Goal: Answer question/provide support: Share knowledge or assist other users

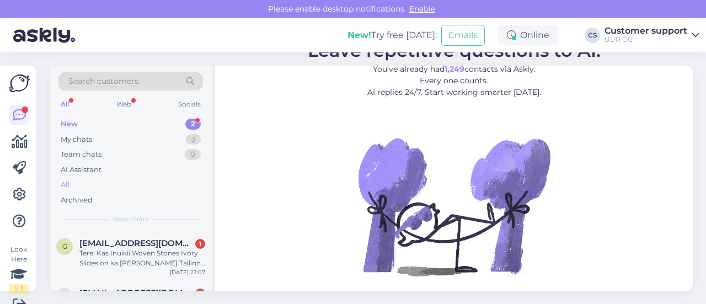
scroll to position [1, 0]
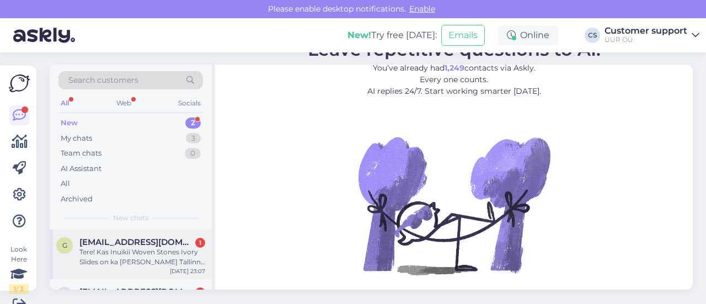
click at [168, 241] on span "[EMAIL_ADDRESS][DOMAIN_NAME]" at bounding box center [136, 242] width 115 height 10
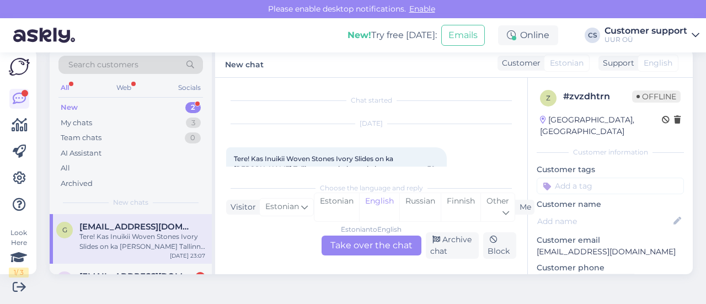
scroll to position [23, 0]
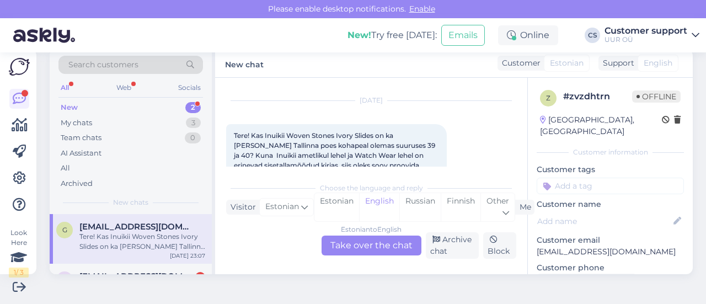
click at [372, 245] on div "Estonian to English Take over the chat" at bounding box center [371, 245] width 100 height 20
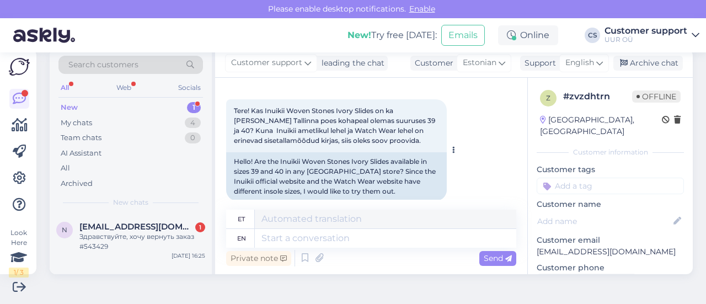
scroll to position [61, 0]
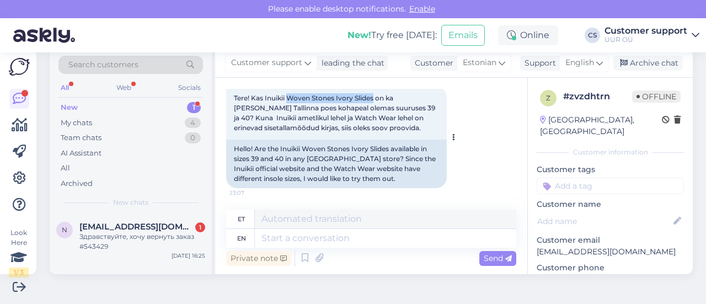
drag, startPoint x: 288, startPoint y: 98, endPoint x: 376, endPoint y: 99, distance: 87.7
click at [376, 99] on span "Tere! Kas Inuikii Woven Stones Ivory Slides on ka [PERSON_NAME] Tallinna poes k…" at bounding box center [335, 113] width 203 height 38
copy span "Woven Stones Ivory Slides"
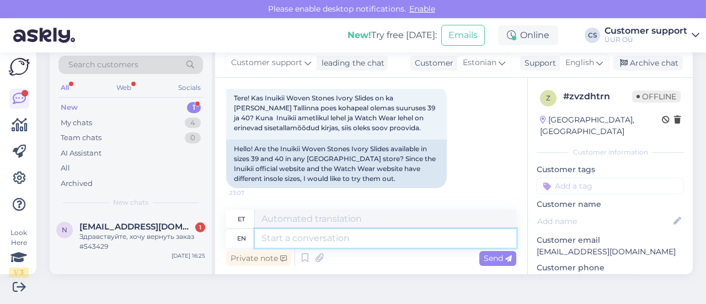
click at [385, 235] on textarea at bounding box center [385, 238] width 261 height 19
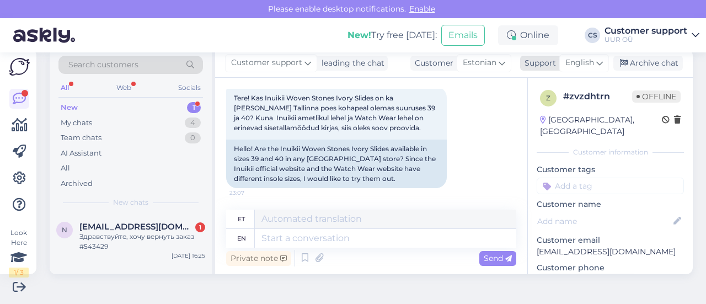
click at [572, 59] on span "English" at bounding box center [579, 63] width 29 height 12
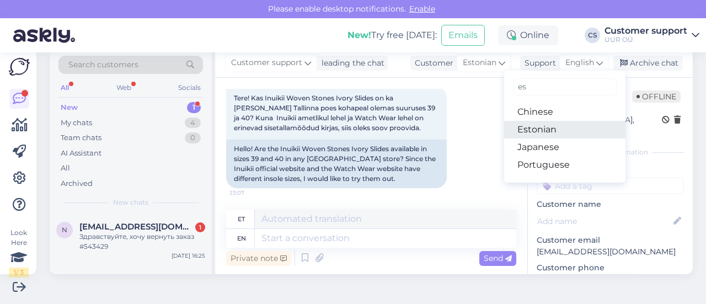
type input "es"
drag, startPoint x: 544, startPoint y: 133, endPoint x: 484, endPoint y: 180, distance: 76.2
click at [544, 133] on link "Estonian" at bounding box center [564, 130] width 121 height 18
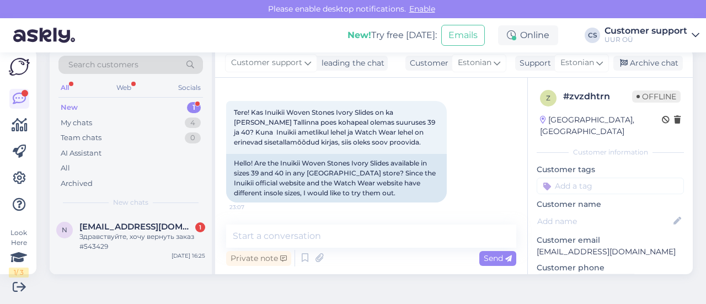
scroll to position [46, 0]
click at [317, 238] on textarea at bounding box center [371, 235] width 290 height 23
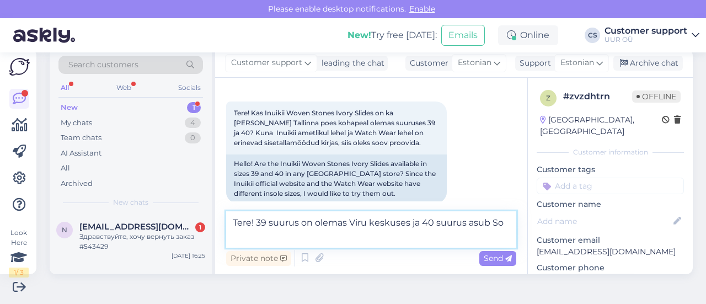
scroll to position [59, 0]
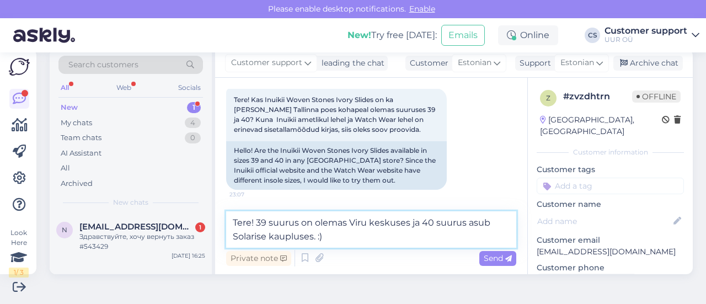
click at [368, 240] on textarea "Tere! 39 suurus on olemas Viru keskuses ja 40 suurus asub Solarise kaupluses. :)" at bounding box center [371, 229] width 290 height 36
type textarea "Tere! 39 suurus on olemas Viru keskuses ja 40 suurus asub Solarise kaupluses. :)"
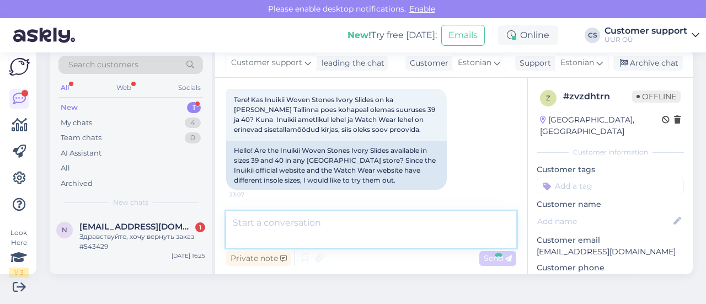
scroll to position [126, 0]
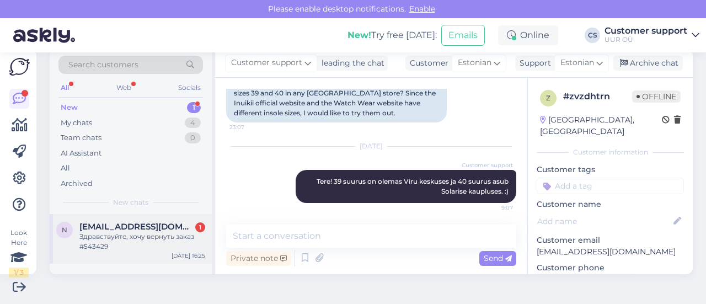
click at [114, 235] on div "Здравствуйте, хочу вернуть заказ #543429" at bounding box center [142, 242] width 126 height 20
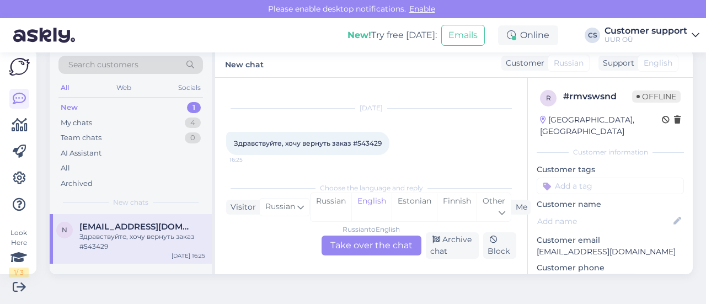
click at [358, 237] on div "Russian to English Take over the chat" at bounding box center [371, 245] width 100 height 20
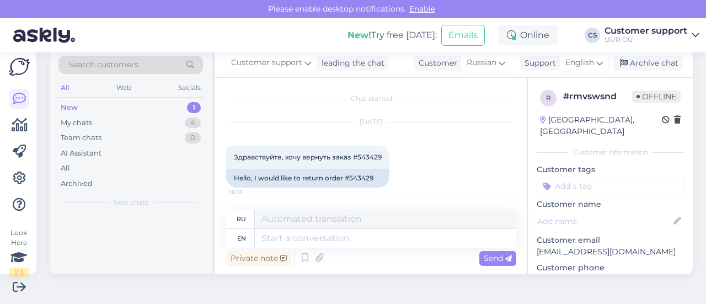
scroll to position [1, 0]
click at [368, 180] on div "Hello, I would like to return order #543429" at bounding box center [307, 178] width 163 height 19
copy div "543429"
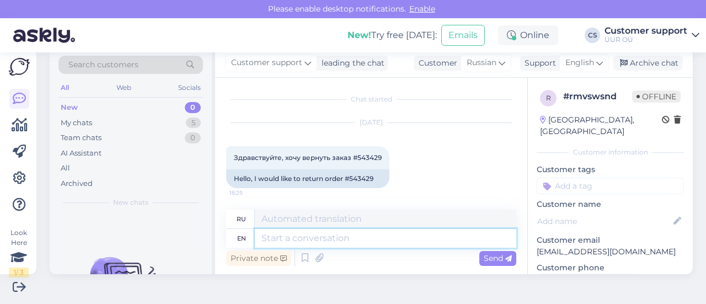
drag, startPoint x: 323, startPoint y: 238, endPoint x: 318, endPoint y: 239, distance: 5.8
click at [322, 238] on textarea at bounding box center [385, 238] width 261 height 19
type textarea "Hello! Y"
type textarea "Привет!"
type textarea "Hello! You ca"
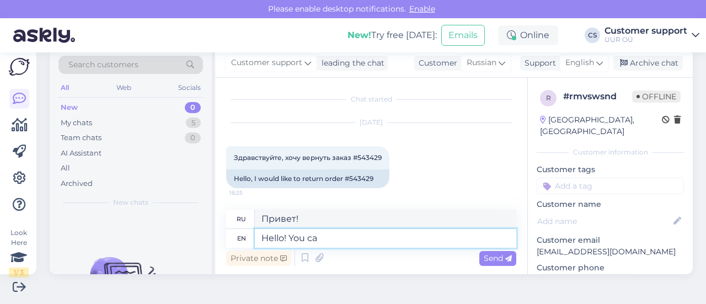
type textarea "Привет! Ты"
type textarea "Hello! You can"
type textarea "Привет! Ты можешь"
type textarea "Hello! You can return y"
type textarea "Здравствуйте! Вы можете вернуться."
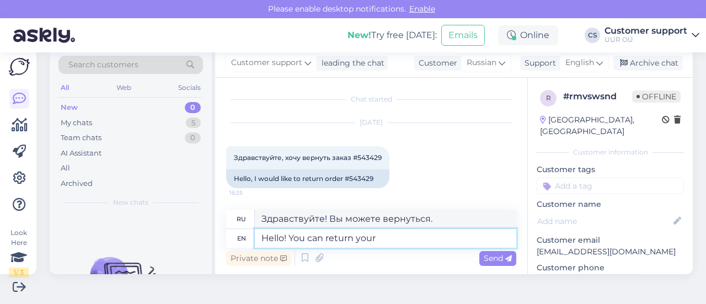
type textarea "Hello! You can return your"
type textarea "Здравствуйте! Вы можете вернуть свой"
type textarea "Hello! You can return your order"
type textarea "Здравствуйте! Вы можете вернуть свой заказ."
type textarea "Hello! You can return your order to"
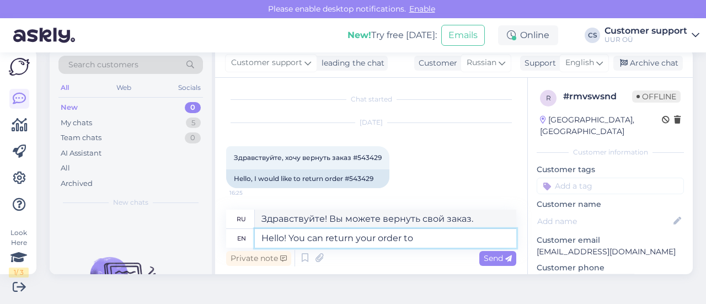
type textarea "Здравствуйте! Вы можете вернуть свой заказ"
type textarea "Hello! You can return your order to our"
type textarea "Здравствуйте! Вы можете вернуть свой заказ в наш магазин."
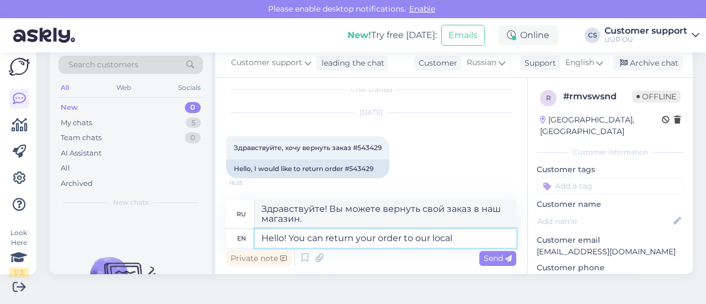
type textarea "Hello! You can return your order to our local s"
type textarea "Здравствуйте! Вы можете вернуть свой заказ в наш местный магазин."
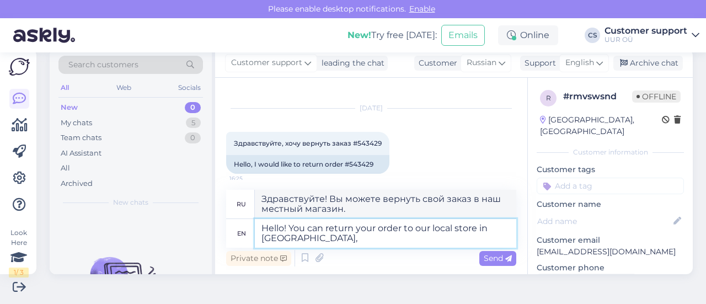
type textarea "Hello! You can return your order to our local store in [GEOGRAPHIC_DATA],"
type textarea "Здравствуйте! Вы можете вернуть свой заказ в наш местный магазин в [GEOGRAPHIC_…"
type textarea "Hello! You can return your order to our local store in [GEOGRAPHIC_DATA], or w"
type textarea "Здравствуйте! Вы можете вернуть свой заказ в наш местный магазин в [GEOGRAPHIC_…"
type textarea "Hello! You can return your order to our local store in [GEOGRAPHIC_DATA], or we…"
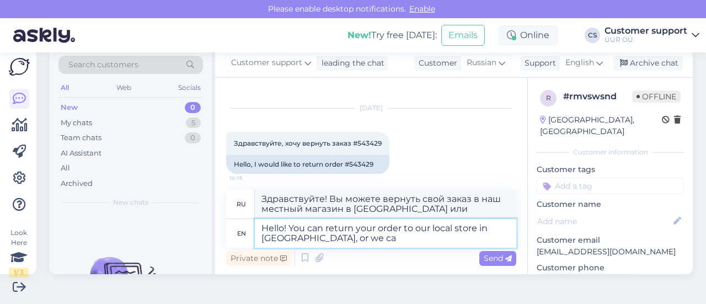
type textarea "Здравствуйте! Вы можете вернуть свой заказ в наш местный магазин в [GEOGRAPHIC_…"
type textarea "Hello! You can return your order to our local store in [GEOGRAPHIC_DATA], or we…"
type textarea "Здравствуйте! Вы можете вернуть свой заказ в наш местный магазин в [GEOGRAPHIC_…"
type textarea "Hello! You can return your order to our local store in [GEOGRAPHIC_DATA], or we…"
type textarea "Здравствуйте! Вы можете вернуть свой заказ в наш местный магазин в [GEOGRAPHIC_…"
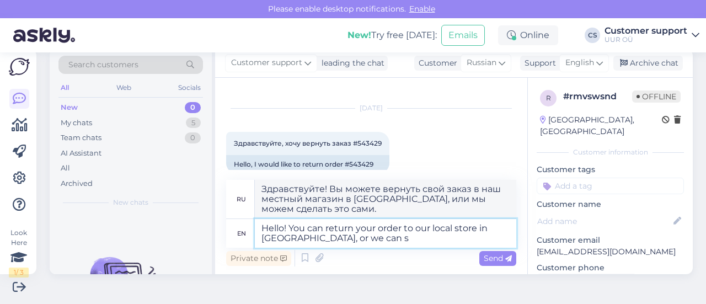
type textarea "Hello! You can return your order to our local store in [GEOGRAPHIC_DATA], or we…"
type textarea "Здравствуйте! Вы можете вернуть свой заказ в наш местный магазин в [GEOGRAPHIC_…"
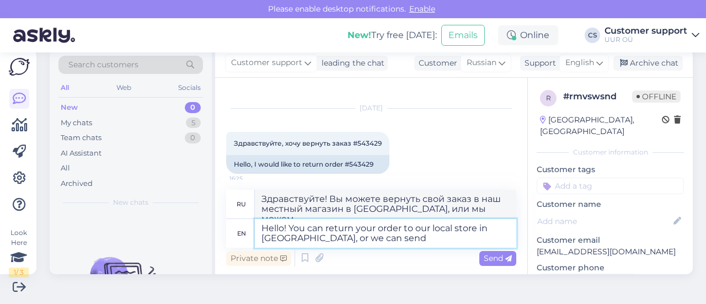
type textarea "Hello! You can return your order to our local store in [GEOGRAPHIC_DATA], or we…"
type textarea "Здравствуйте! Вы можете вернуть свой заказ в наш местный магазин в [GEOGRAPHIC_…"
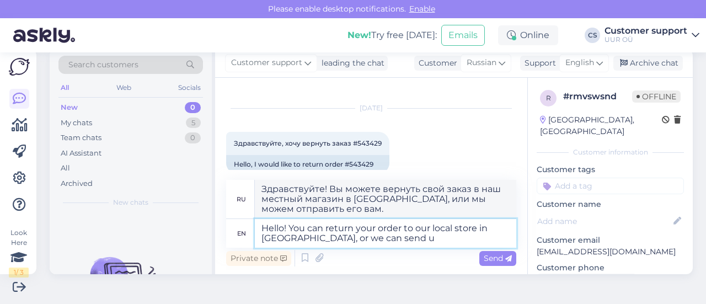
type textarea "Hello! You can return your order to our local store in [GEOGRAPHIC_DATA], or we…"
type textarea "Здравствуйте! Вы можете вернуть свой заказ в наш местный магазин в [GEOGRAPHIC_…"
type textarea "Hello! You can return your order to our local store in [GEOGRAPHIC_DATA], or we…"
type textarea "Здравствуйте! Вы можете вернуть свой заказ в наш местный магазин в [GEOGRAPHIC_…"
type textarea "Hello! You can return your order to our local store in [GEOGRAPHIC_DATA], or we…"
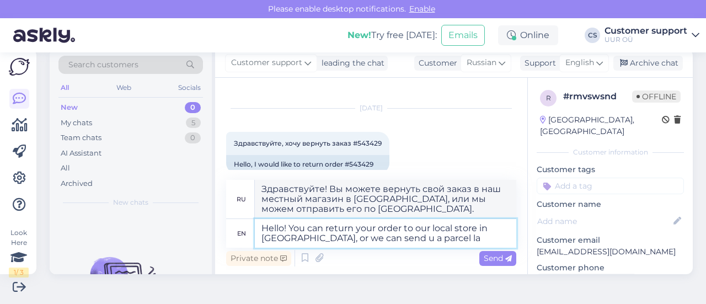
type textarea "Здравствуйте! Вы можете вернуть свой заказ в наш магазин в [GEOGRAPHIC_DATA], и…"
type textarea "Hello! You can return your order to our local store in [GEOGRAPHIC_DATA], or we…"
type textarea "Здравствуйте! Вы можете вернуть свой заказ в наш местный магазин в [GEOGRAPHIC_…"
type textarea "Hello! You can return your order to our local store in [GEOGRAPHIC_DATA], or we…"
type textarea "Здравствуйте! Вы можете вернуть свой заказ в наш местный магазин в [GEOGRAPHIC_…"
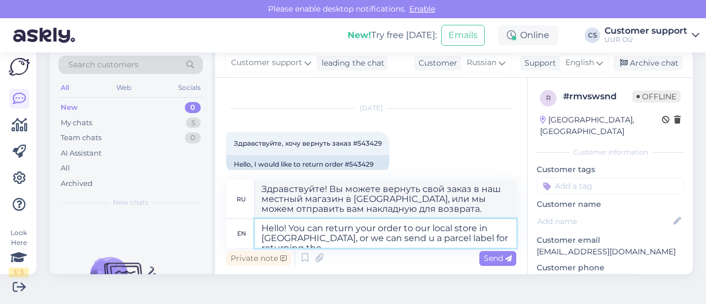
type textarea "Hello! You can return your order to our local store in [GEOGRAPHIC_DATA], or we…"
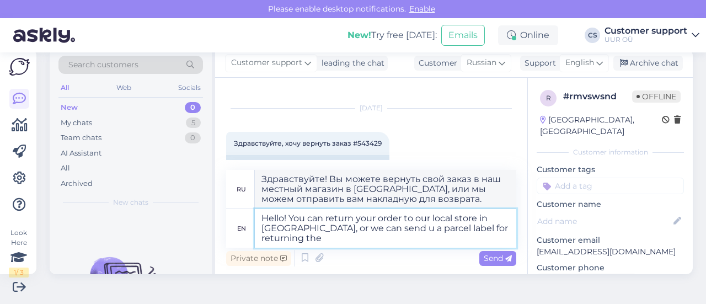
type textarea "Здравствуйте! Вы можете вернуть свой заказ в наш местный магазин в [GEOGRAPHIC_…"
type textarea "Hello! You can return your order to our local store in [GEOGRAPHIC_DATA], or we…"
type textarea "Здравствуйте! Вы можете вернуть свой заказ в наш местный магазин в [GEOGRAPHIC_…"
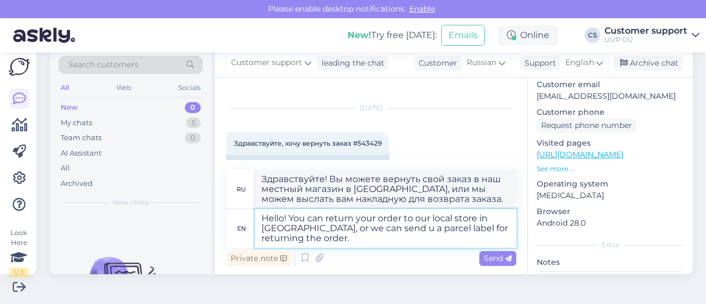
scroll to position [146, 0]
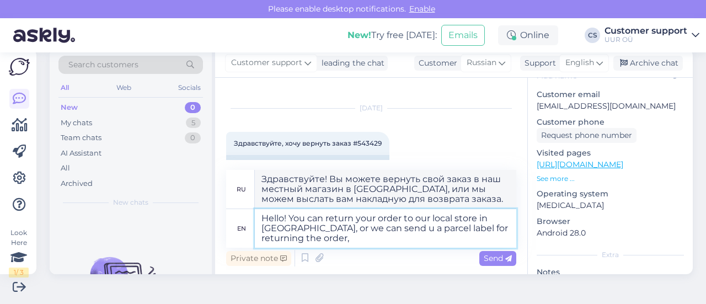
type textarea "Hello! You can return your order to our local store in [GEOGRAPHIC_DATA], or we…"
type textarea "Здравствуйте! Вы можете вернуть свой заказ в наш местный магазин в [GEOGRAPHIC_…"
type textarea "Hello! You can return your order to our local store in [GEOGRAPHIC_DATA], or we…"
type textarea "Здравствуйте! Вы можете вернуть свой заказ в наш местный магазин в [GEOGRAPHIC_…"
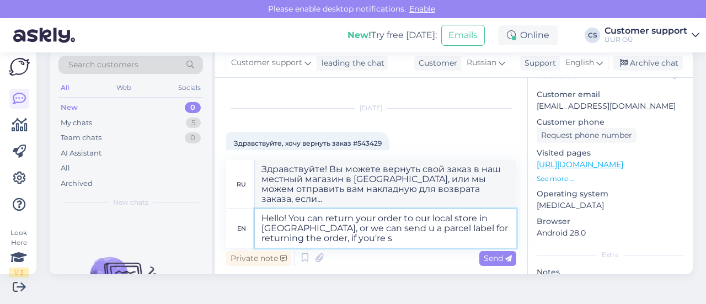
type textarea "Hello! You can return your order to our local store in [GEOGRAPHIC_DATA], or we…"
type textarea "Здравствуйте! Вы можете вернуть свой заказ в наш местный магазин в [GEOGRAPHIC_…"
type textarea "Hello! You can return your order to our local store in [GEOGRAPHIC_DATA], or we…"
type textarea "Здравствуйте! Вы можете вернуть свой заказ в наш местный магазин в [GEOGRAPHIC_…"
type textarea "Hello! You can return your order to our local store in [GEOGRAPHIC_DATA], or we…"
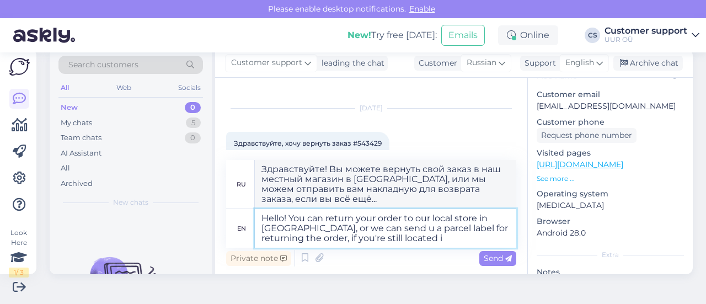
type textarea "Здравствуйте! Вы можете вернуть свой заказ в наш местный магазин в [GEOGRAPHIC_…"
type textarea "Hello! You can return your order to our local store in [GEOGRAPHIC_DATA], or we…"
type textarea "Здравствуйте! Вы можете вернуть свой заказ в наш местный магазин в [GEOGRAPHIC_…"
type textarea "Hello! You can return your order to our local store in [GEOGRAPHIC_DATA], or we…"
type textarea "Здравствуйте! Вы можете вернуть свой заказ в наш местный магазин в [GEOGRAPHIC_…"
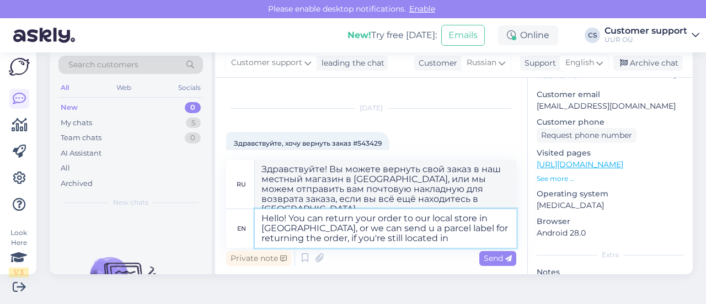
type textarea "Hello! You can return your order to our local store in [GEOGRAPHIC_DATA], or we…"
type textarea "Здравствуйте! Вы можете вернуть свой заказ в наш местный магазин в [GEOGRAPHIC_…"
type textarea "Hello! You can return your order to our local store in [GEOGRAPHIC_DATA], or we…"
type textarea "Здравствуйте! Вы можете вернуть свой заказ в наш местный магазин в [GEOGRAPHIC_…"
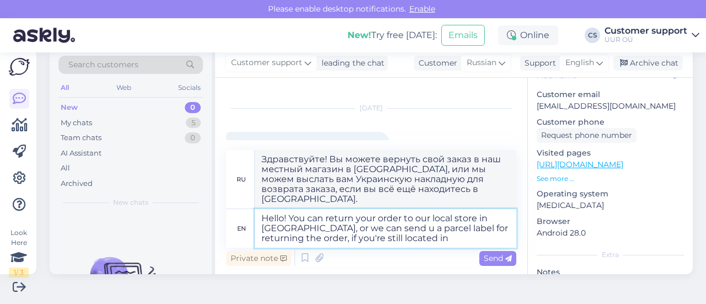
type textarea "Hello! You can return your order to our local store in [GEOGRAPHIC_DATA], or we…"
type textarea "Здравствуйте! Вы можете вернуть свой заказ в наш местный магазин в [GEOGRAPHIC_…"
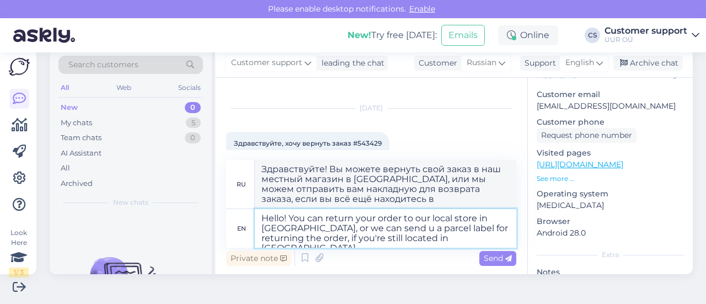
type textarea "Hello! You can return your order to our local store in [GEOGRAPHIC_DATA], or we…"
type textarea "Здравствуйте! Вы можете вернуть свой заказ в наш местный магазин в [GEOGRAPHIC_…"
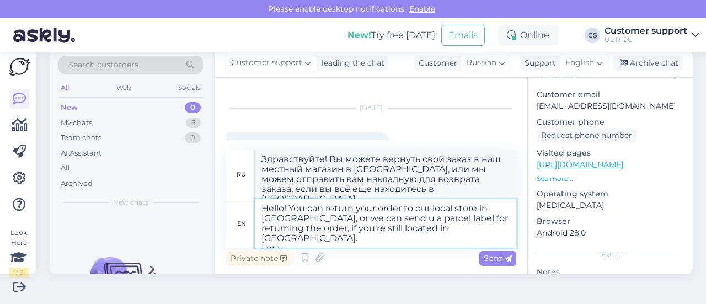
type textarea "Hello! You can return your order to our local store in [GEOGRAPHIC_DATA], or we…"
type textarea "Здравствуйте! Вы можете вернуть заказ в наш местный магазин в [GEOGRAPHIC_DATA]…"
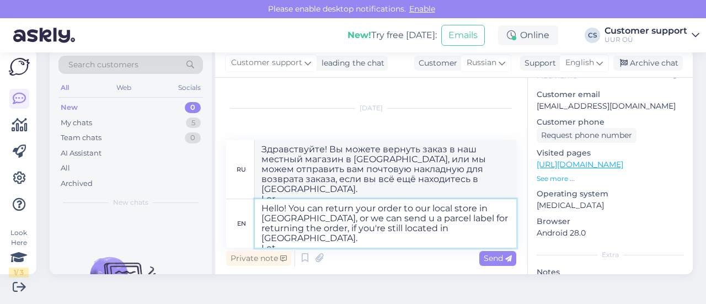
type textarea "Hello! You can return your order to our local store in [GEOGRAPHIC_DATA], or we…"
type textarea "Здравствуйте! Вы можете вернуть свой заказ в наш местный магазин в [GEOGRAPHIC_…"
type textarea "Hello! You can return your order to our local store in [GEOGRAPHIC_DATA], or we…"
type textarea "Здравствуйте! Вы можете вернуть свой заказ в наш местный магазин в [GEOGRAPHIC_…"
type textarea "Hello! You can return your order to our local store in [GEOGRAPHIC_DATA], or we…"
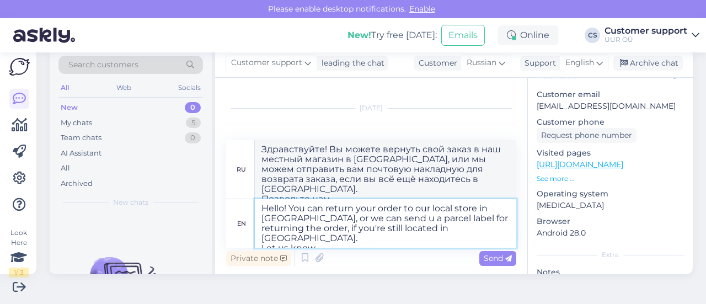
type textarea "Здравствуйте! Вы можете вернуть свой заказ в наш местный магазин в [GEOGRAPHIC_…"
type textarea "Hello! You can return your order to our local store in [GEOGRAPHIC_DATA], or we…"
type textarea "Здравствуйте! Вы можете вернуть свой заказ в наш местный магазин в [GEOGRAPHIC_…"
type textarea "Hello! You can return your order to our local store in [GEOGRAPHIC_DATA], or we…"
type textarea "Здравствуйте! Вы можете вернуть свой заказ в наш местный магазин в [GEOGRAPHIC_…"
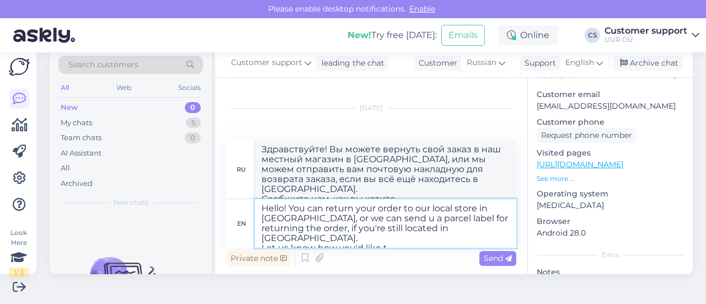
type textarea "Hello! You can return your order to our local store in [GEOGRAPHIC_DATA], or we…"
type textarea "Здравствуйте! Вы можете вернуть свой заказ в наш местный магазин в [GEOGRAPHIC_…"
type textarea "Hello! You can return your order to our local store in [GEOGRAPHIC_DATA], or we…"
type textarea "Здравствуйте! Вы можете вернуть свой заказ в наш местный магазин в [GEOGRAPHIC_…"
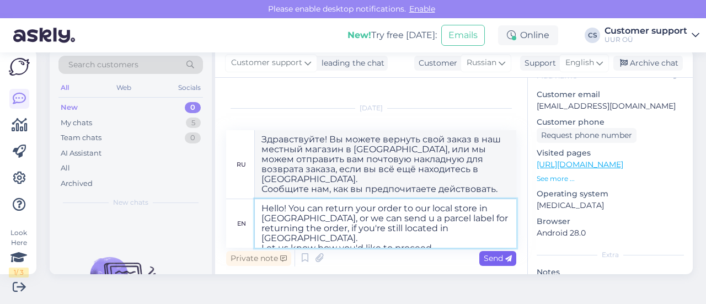
type textarea "Hello! You can return your order to our local store in [GEOGRAPHIC_DATA], or we…"
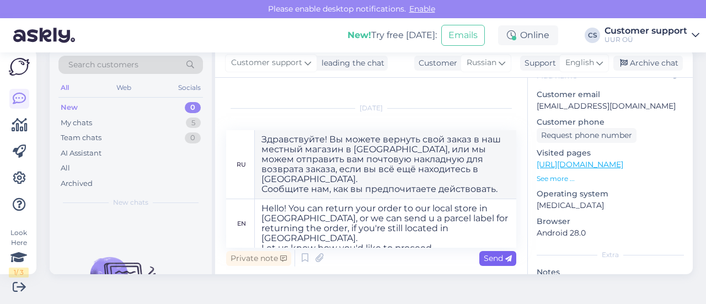
click at [505, 258] on icon at bounding box center [508, 258] width 7 height 7
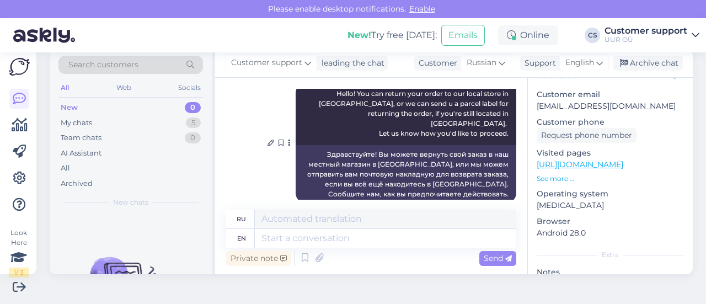
scroll to position [160, 0]
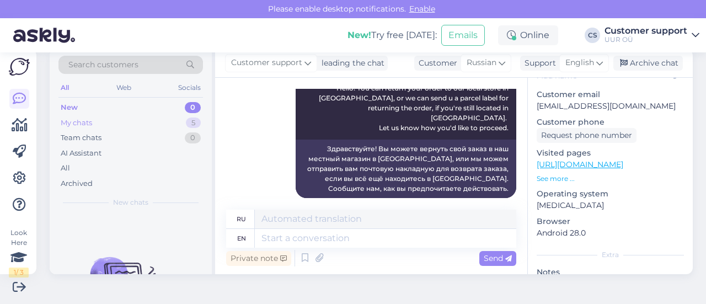
click at [87, 120] on div "My chats" at bounding box center [76, 122] width 31 height 11
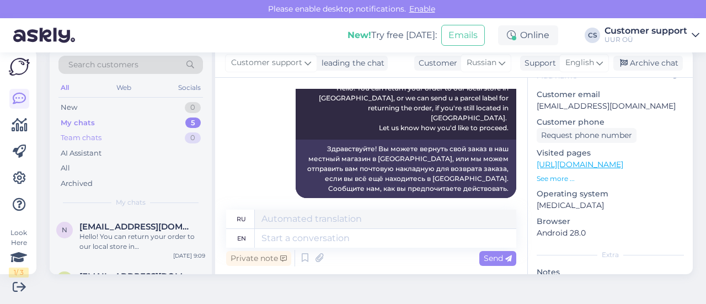
click at [87, 136] on div "Team chats" at bounding box center [81, 137] width 41 height 11
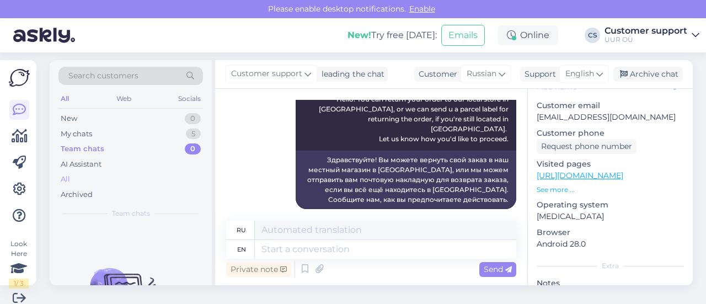
scroll to position [0, 0]
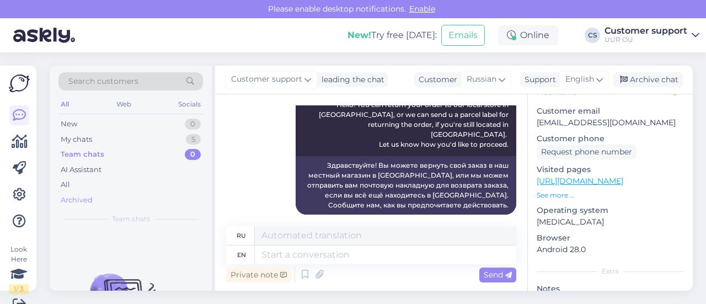
click at [96, 196] on div "Archived" at bounding box center [130, 199] width 144 height 15
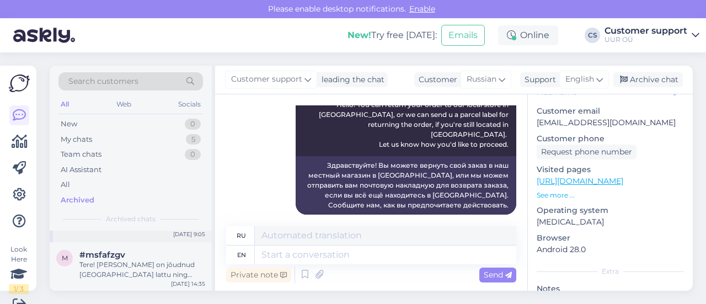
scroll to position [55, 0]
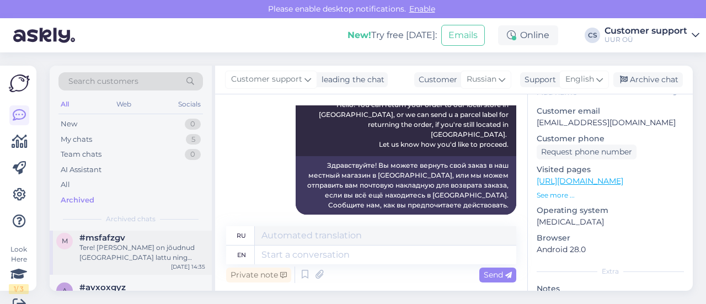
click at [159, 254] on div "Tere! [PERSON_NAME] on jõudnud [GEOGRAPHIC_DATA] lattu ning valmis edasi saatmi…" at bounding box center [142, 253] width 126 height 20
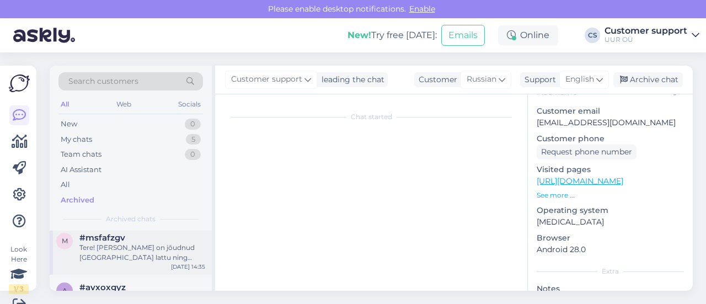
scroll to position [149, 0]
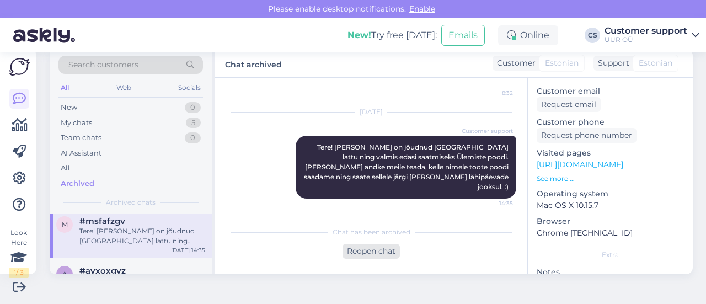
click at [363, 255] on div "Reopen chat" at bounding box center [370, 251] width 57 height 15
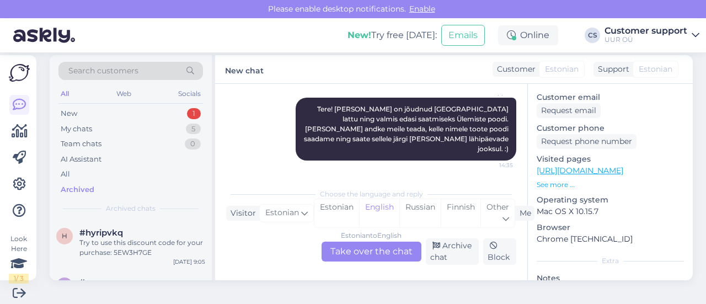
scroll to position [17, 0]
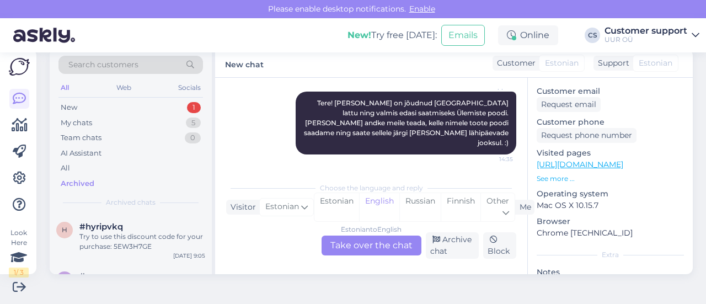
click at [382, 249] on div "Estonian to English Take over the chat" at bounding box center [371, 245] width 100 height 20
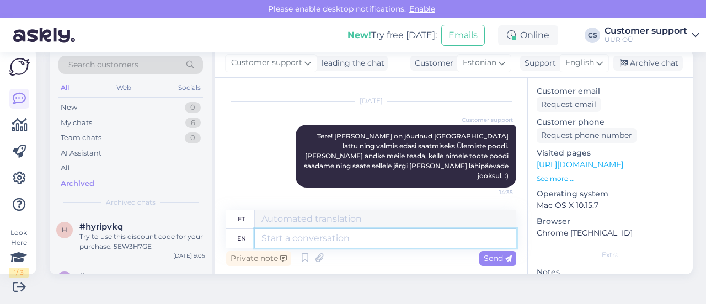
click at [329, 242] on textarea at bounding box center [385, 238] width 261 height 19
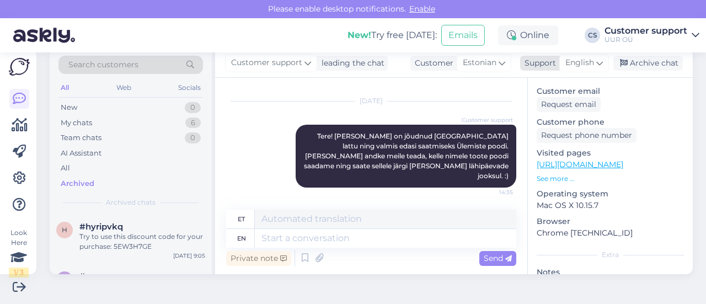
click at [583, 61] on span "English" at bounding box center [579, 63] width 29 height 12
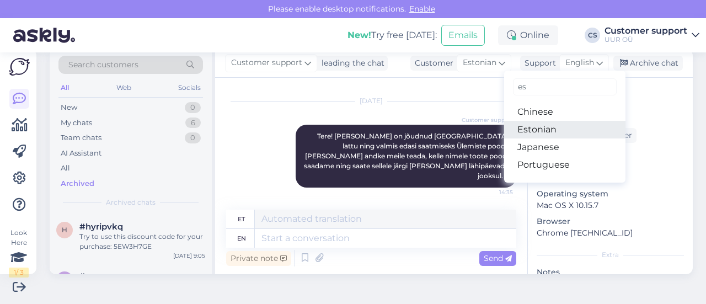
click at [536, 127] on link "Estonian" at bounding box center [564, 130] width 121 height 18
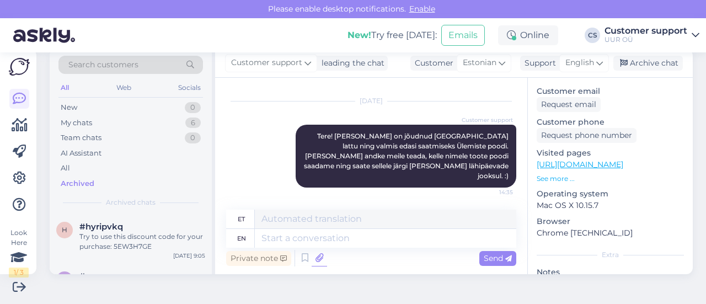
scroll to position [795, 0]
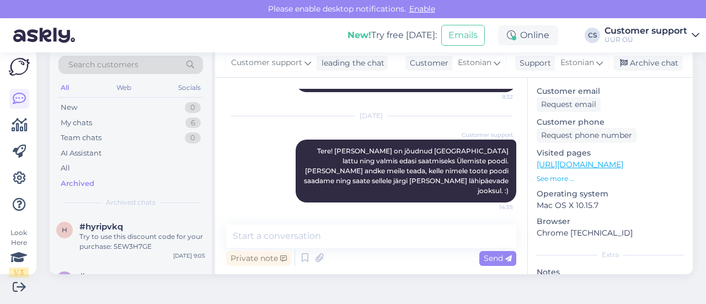
click at [287, 223] on div "Chat started [DATE] Tere, kas oskate mul aidata leida tahvelarvuti jaoks ümbris…" at bounding box center [371, 176] width 312 height 196
click at [293, 230] on textarea at bounding box center [371, 235] width 290 height 23
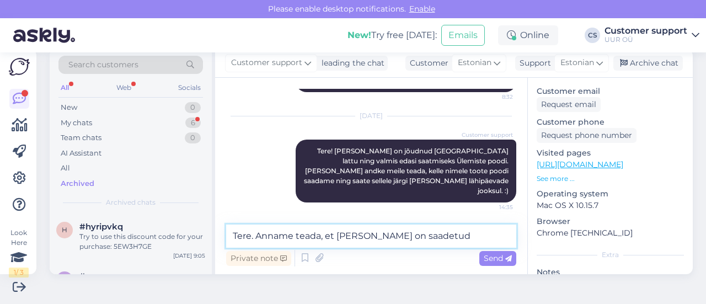
click at [451, 234] on textarea "Tere. Anname teada, et [PERSON_NAME] on saadetud" at bounding box center [371, 235] width 290 height 23
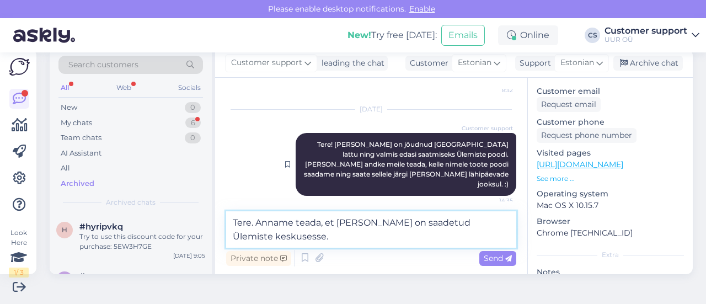
scroll to position [808, 0]
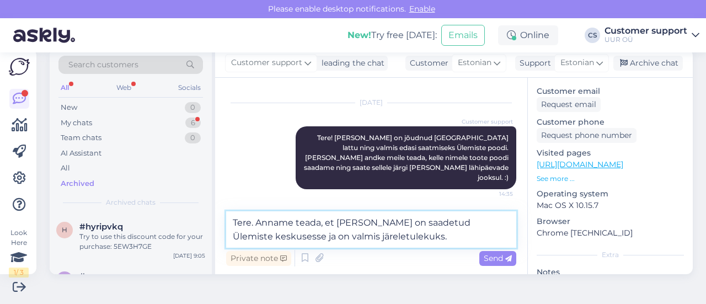
type textarea "Tere. Anname teada, et [PERSON_NAME] on saadetud Ülemiste keskusesse ja on valm…"
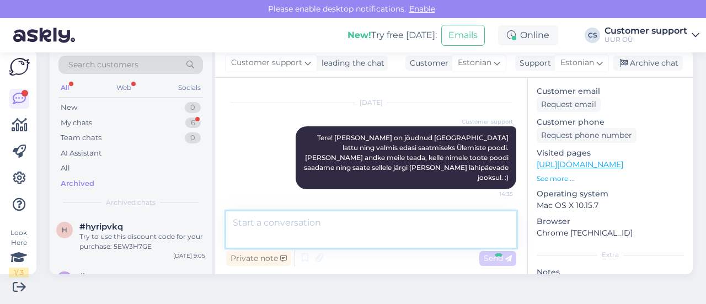
scroll to position [876, 0]
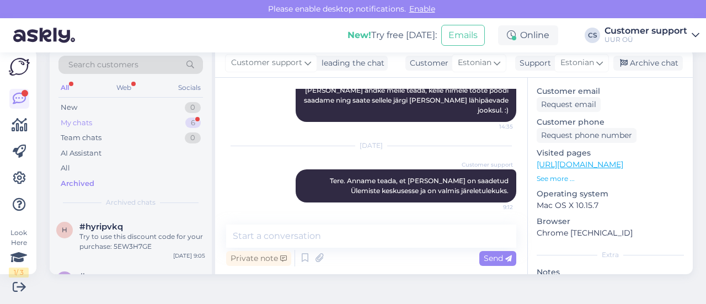
click at [109, 115] on div "My chats 6" at bounding box center [130, 122] width 144 height 15
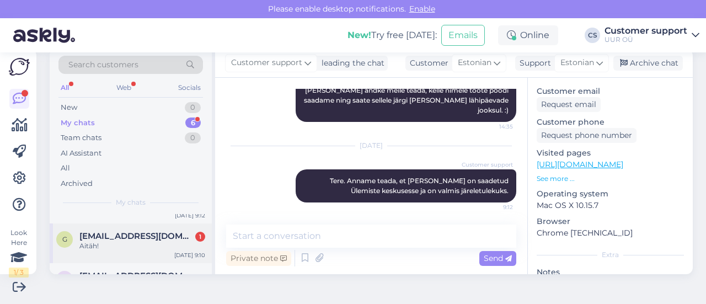
scroll to position [55, 0]
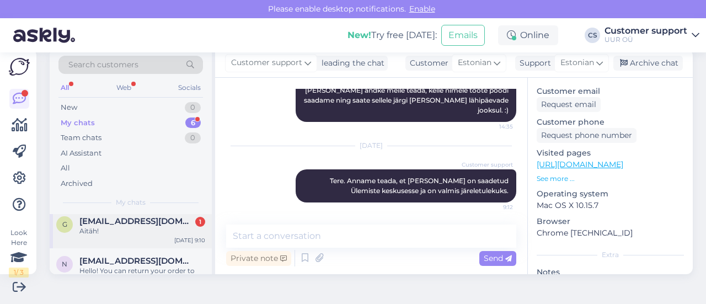
click at [144, 230] on div "Aitäh!" at bounding box center [142, 231] width 126 height 10
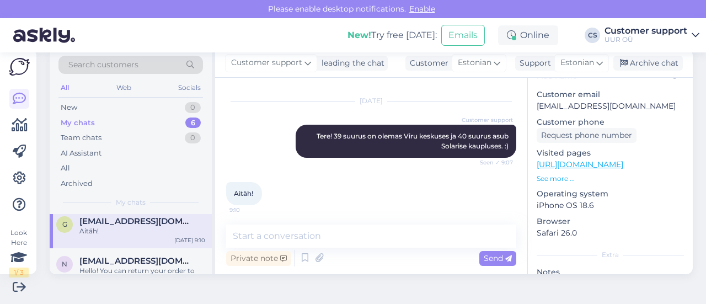
scroll to position [174, 0]
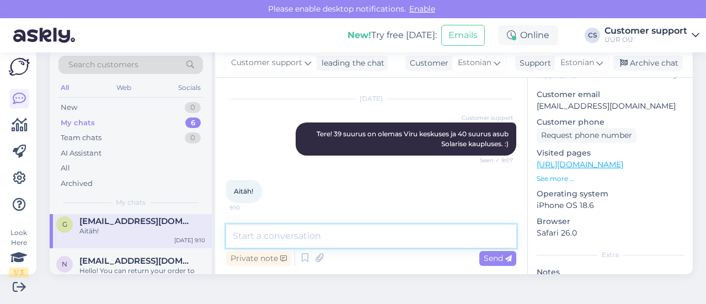
drag, startPoint x: 286, startPoint y: 227, endPoint x: 284, endPoint y: 48, distance: 178.7
click at [285, 227] on textarea at bounding box center [371, 235] width 290 height 23
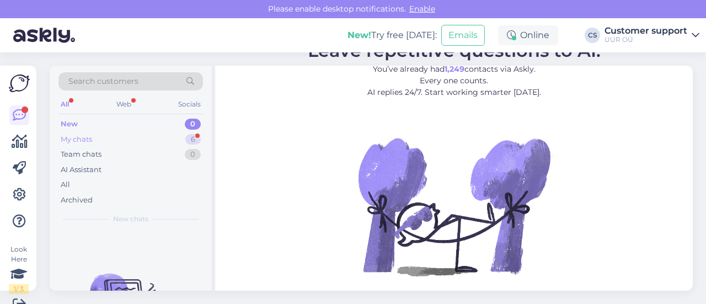
click at [107, 143] on div "My chats 6" at bounding box center [130, 139] width 144 height 15
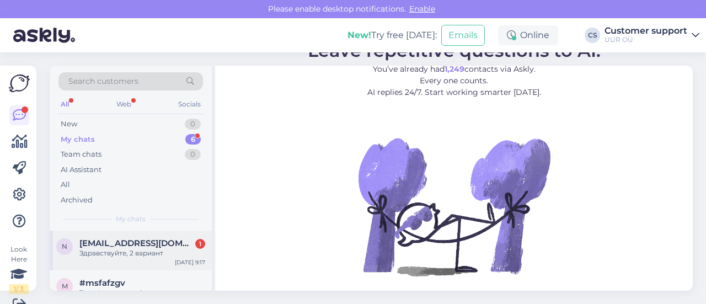
click at [138, 248] on div "Здравствуйте, 2 вариант" at bounding box center [142, 253] width 126 height 10
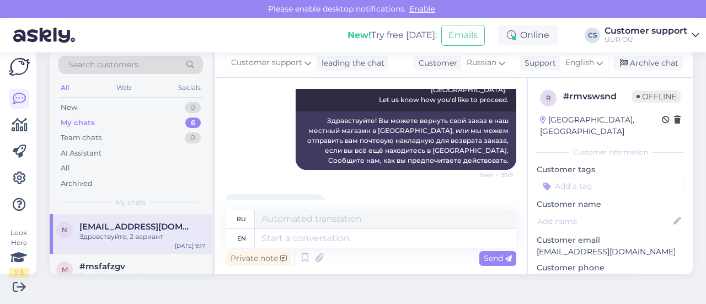
scroll to position [226, 0]
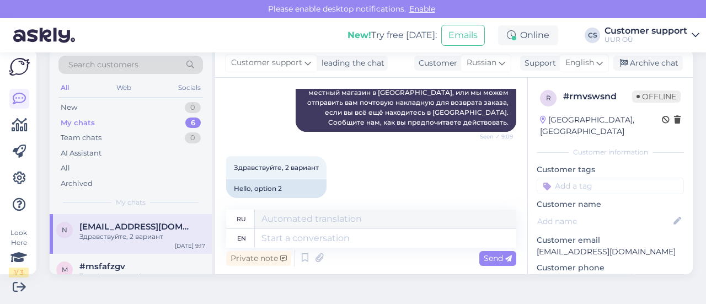
click at [567, 246] on p "[EMAIL_ADDRESS][DOMAIN_NAME]" at bounding box center [610, 252] width 147 height 12
copy p "[EMAIL_ADDRESS][DOMAIN_NAME]"
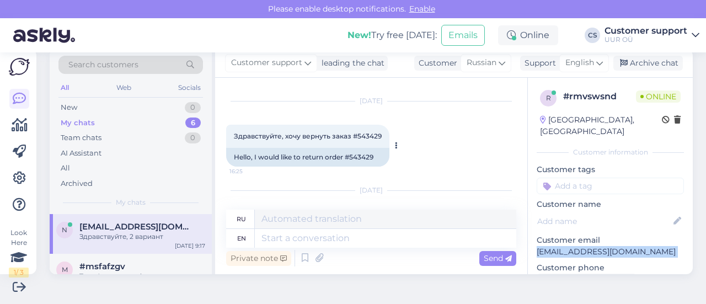
scroll to position [6, 0]
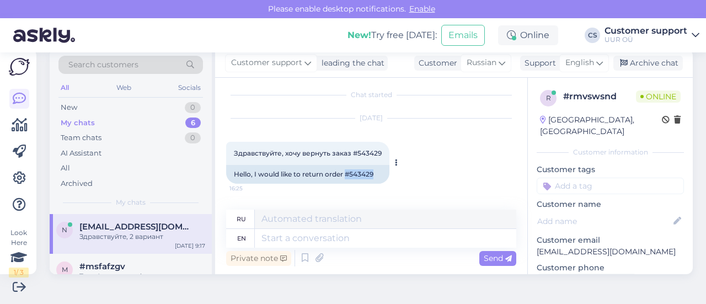
drag, startPoint x: 347, startPoint y: 173, endPoint x: 380, endPoint y: 173, distance: 32.5
click at [380, 173] on div "Hello, I would like to return order #543429" at bounding box center [307, 174] width 163 height 19
copy div "#543429"
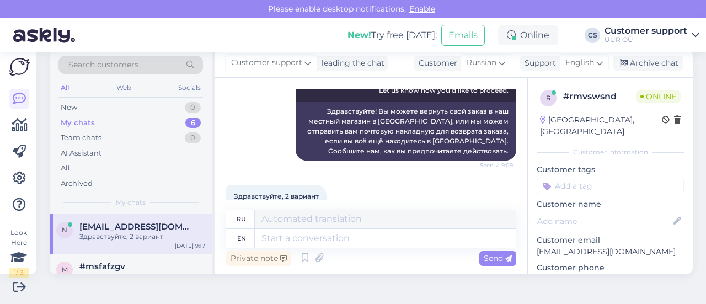
scroll to position [226, 0]
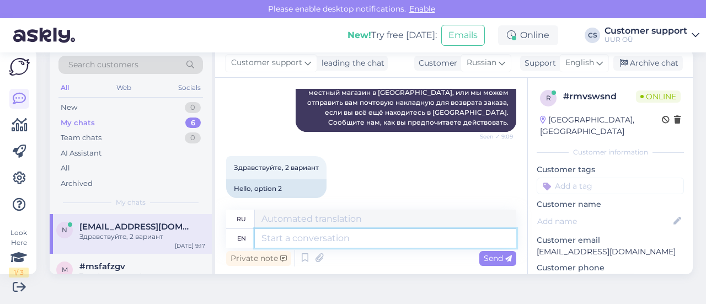
click at [312, 240] on textarea at bounding box center [385, 238] width 261 height 19
type textarea "Alright, I"
type textarea "Хорошо,"
type textarea "Alright, I w"
type textarea "Хорошо, я"
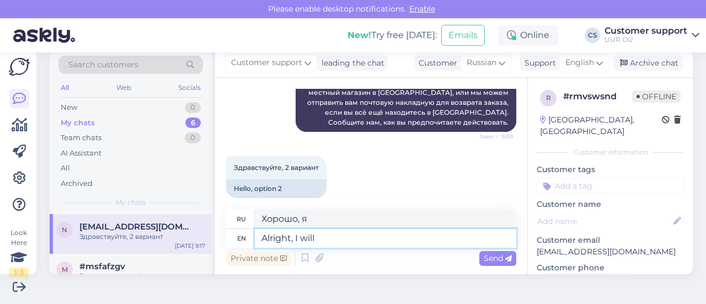
type textarea "Alright, I will s"
type textarea "Хорошо, я сделаю это."
type textarea "Alright, I will send"
type textarea "Хорошо, я отправлю."
type textarea "Alright, I will send the r"
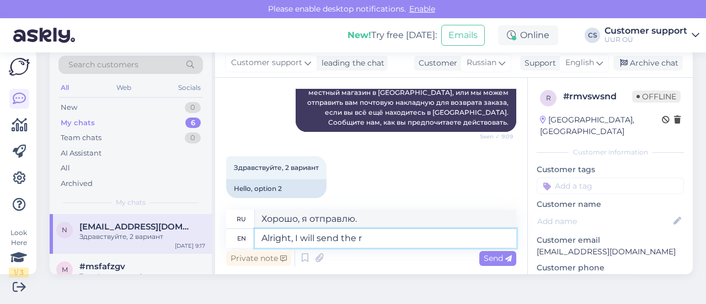
type textarea "Хорошо, я отправлю"
type textarea "Alright, I will send the return le"
type textarea "Хорошо, я отправлю возврат."
type textarea "Alright, I will send the return label on"
type textarea "Хорошо, я отправлю этикетку для возврата."
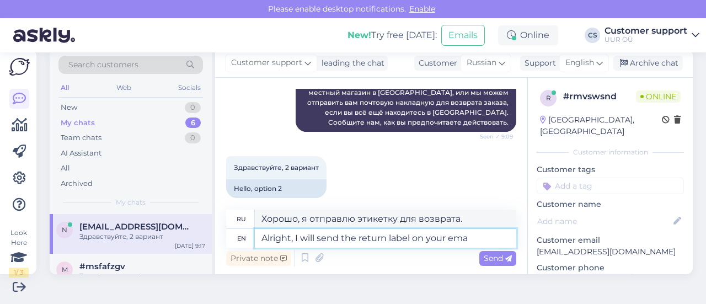
type textarea "Alright, I will send the return label on your emai"
type textarea "Хорошо, я отправлю вам этикетку для возврата."
type textarea "Alright, I will send the return label on your email"
type textarea "Хорошо, я отправлю вам на электронную почту этикетку для возврата."
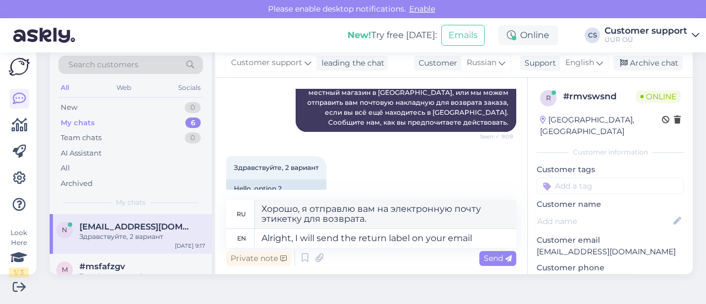
click at [579, 246] on p "[EMAIL_ADDRESS][DOMAIN_NAME]" at bounding box center [610, 252] width 147 height 12
copy p "[EMAIL_ADDRESS][DOMAIN_NAME]"
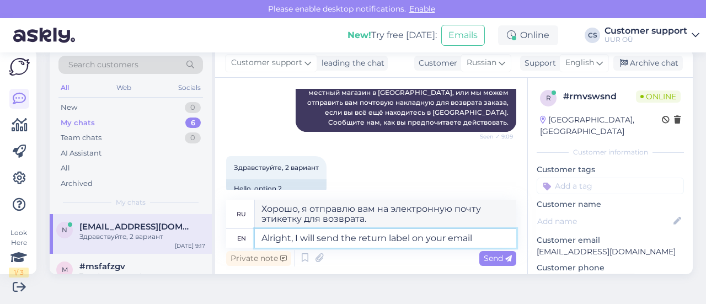
click at [480, 238] on textarea "Alright, I will send the return label on your email" at bounding box center [385, 238] width 261 height 19
paste textarea "[EMAIL_ADDRESS][DOMAIN_NAME]"
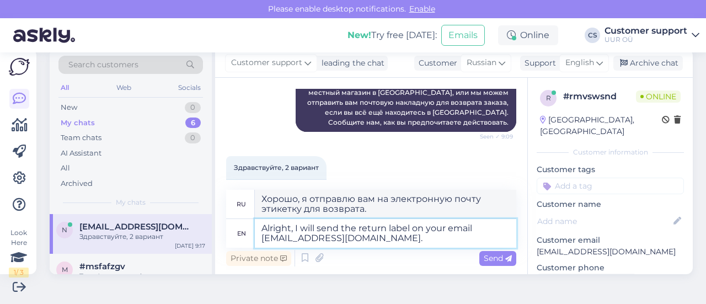
type textarea "Alright, I will send the return label on your email nastja.kucerenko@gmail.com.…"
type textarea "Хорошо, я отправлю возвратную накладную на Вашу электронную почту nastja.kucere…"
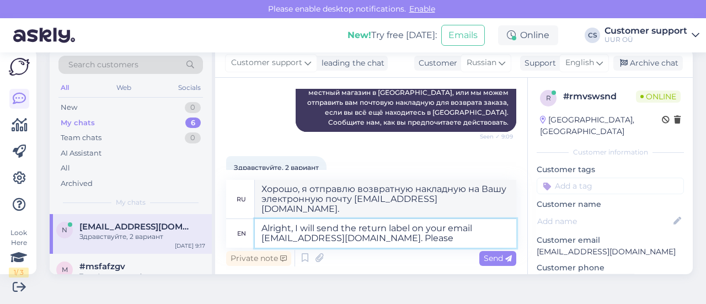
type textarea "Alright, I will send the return label on your email nastja.kucerenko@gmail.com.…"
type textarea "Хорошо, я отправлю вам накладную для возврата на почту nastja.kucerenko@gmail.c…"
type textarea "Alright, I will send the return label on your email nastja.kucerenko@gmail.com.…"
type textarea "Хорошо, я отправлю вам на почту nastja.kucerenko@gmail.com. Пожалуйста, опублик…"
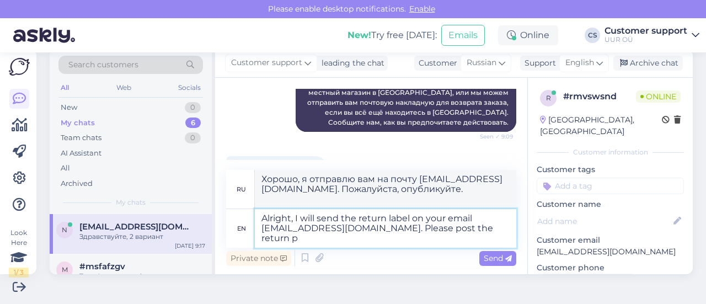
type textarea "Alright, I will send the return label on your email nastja.kucerenko@gmail.com.…"
type textarea "Хорошо, я отправлю вам на почту nastja.kucerenko@gmail.com. Пожалуйста, отправь…"
type textarea "Alright, I will send the return label on your email nastja.kucerenko@gmail.com.…"
type textarea "Хорошо, я отправлю вам на почту nastja.kucerenko@gmail.com. Пожалуйста, отправь…"
type textarea "Alright, I will send the return label on your email nastja.kucerenko@gmail.com.…"
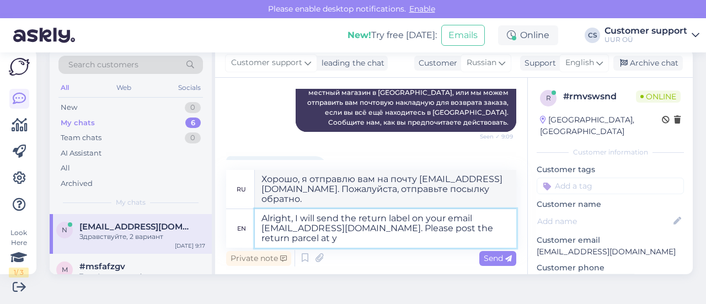
type textarea "Хорошо, я отправлю вам накладную для возврата на почту nastja.kucerenko@gmail.c…"
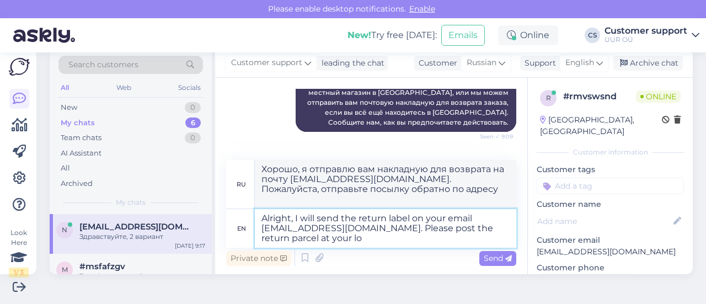
type textarea "Alright, I will send the return label on your email nastja.kucerenko@gmail.com.…"
type textarea "Хорошо, я отправлю вам накладную для возврата на ваш адрес электронной почты na…"
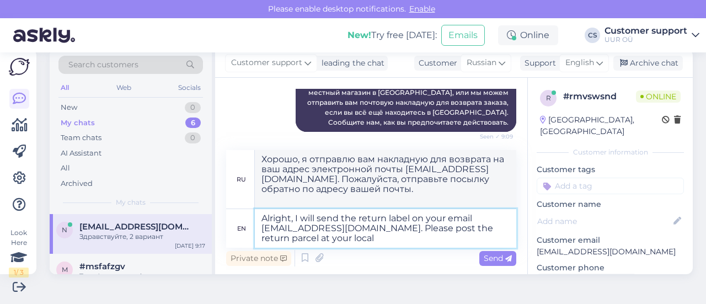
type textarea "Alright, I will send the return label on your email nastja.kucerenko@gmail.com.…"
type textarea "Хорошо, я отправлю вам накладную для возврата на почту nastja.kucerenko@gmail.c…"
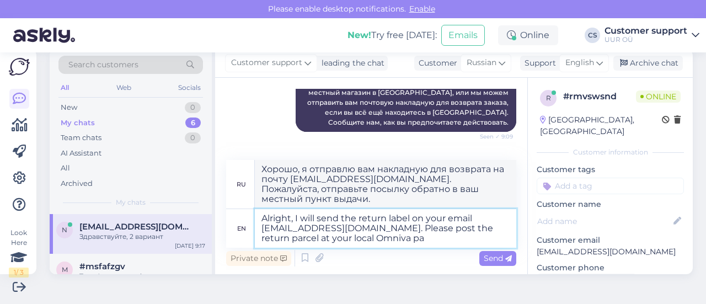
type textarea "Alright, I will send the return label on your email nastja.kucerenko@gmail.com.…"
type textarea "Хорошо, я отправлю вам накладную для возврата на почту nastja.kucerenko@gmail.c…"
type textarea "Alright, I will send the return label on your email nastja.kucerenko@gmail.com.…"
type textarea "Хорошо, я отправлю вам накладную для возврата на почту nastja.kucerenko@gmail.c…"
type textarea "Alright, I will send the return label on your email nastja.kucerenko@gmail.com.…"
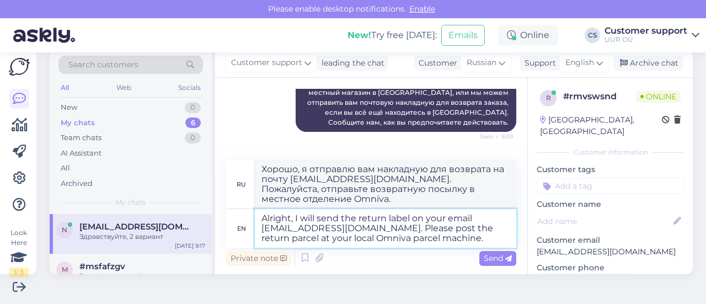
type textarea "Хорошо, я отправлю вам накладную для возврата на почту nastja.kucerenko@gmail.c…"
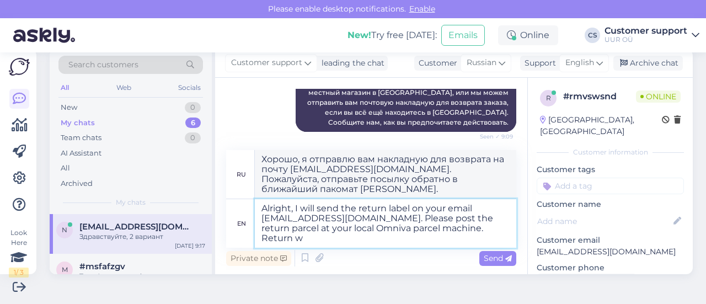
type textarea "Alright, I will send the return label on your email nastja.kucerenko@gmail.com.…"
type textarea "Хорошо, я отправлю вам накладную для возврата на почту nastja.kucerenko@gmail.c…"
type textarea "Alright, I will send the return label on your email nastja.kucerenko@gmail.com.…"
type textarea "Хорошо, я отправлю вам накладную для возврата на ваш адрес электронной почты na…"
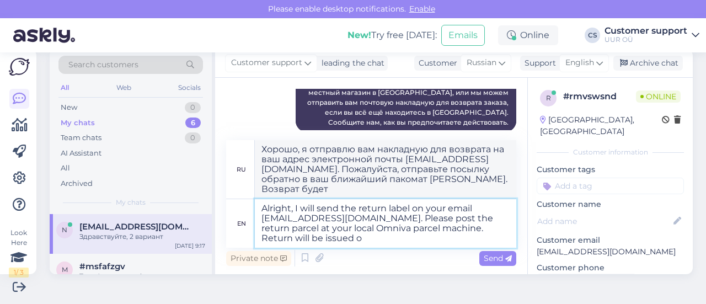
type textarea "Alright, I will send the return label on your email nastja.kucerenko@gmail.com.…"
type textarea "Хорошо, я отправлю вам накладную для возврата на почту nastja.kucerenko@gmail.c…"
type textarea "Alright, I will send the return label on your email nastja.kucerenko@gmail.com.…"
type textarea "Хорошо, я отправлю вам накладную для возврата на почту nastja.kucerenko@gmail.c…"
type textarea "Alright, I will send the return label on your email nastja.kucerenko@gmail.com.…"
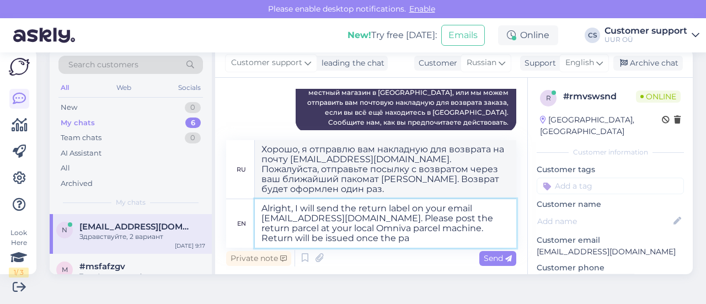
type textarea "Хорошо, я отправлю вам накладную для возврата на ваш адрес электронной почты na…"
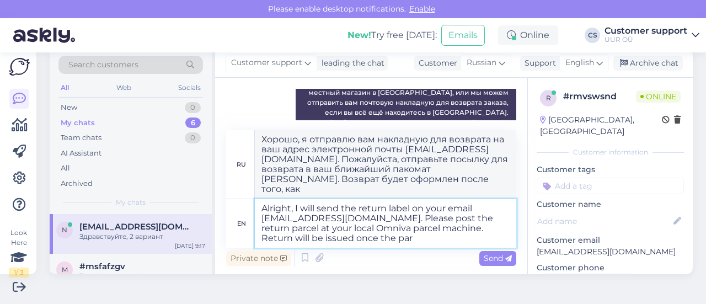
type textarea "Alright, I will send the return label on your email nastja.kucerenko@gmail.com.…"
type textarea "Хорошо, я отправлю вам накладную для возврата на ваш адрес электронной почты na…"
type textarea "Alright, I will send the return label on your email nastja.kucerenko@gmail.com.…"
type textarea "Хорошо, я отправлю вам накладную для возврата на ваш адрес электронной почты na…"
type textarea "Alright, I will send the return label on your email nastja.kucerenko@gmail.com.…"
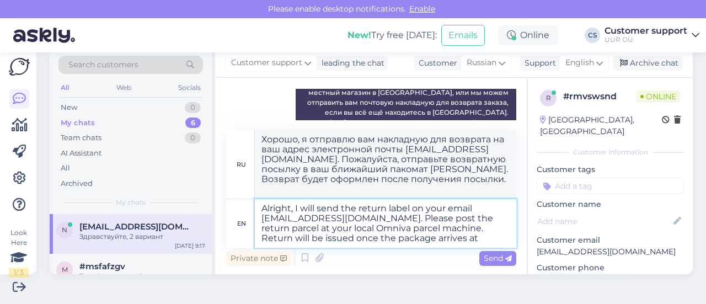
type textarea "Хорошо, я отправлю вам накладную для возврата на почту nastja.kucerenko@gmail.c…"
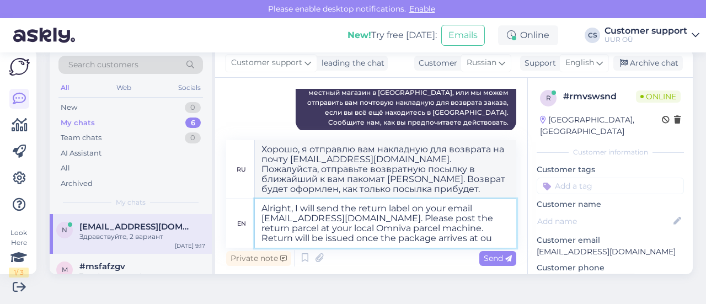
type textarea "Alright, I will send the return label on your email nastja.kucerenko@gmail.com.…"
type textarea "Хорошо, я отправлю вам накладную для возврата на адрес nastja.kucerenko@gmail.c…"
type textarea "Alright, I will send the return label on your email nastja.kucerenko@gmail.com.…"
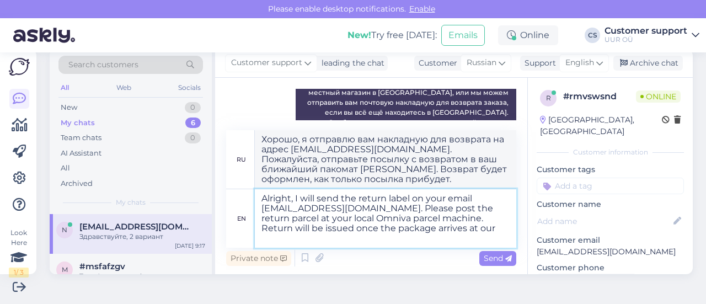
type textarea "Хорошо, я отправлю вам накладную для возврата на ваш адрес электронной почты na…"
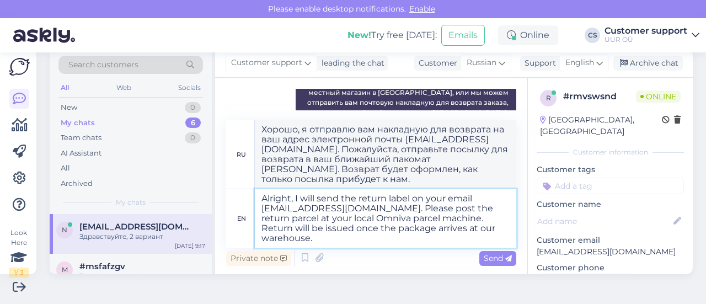
type textarea "Alright, I will send the return label on your email nastja.kucerenko@gmail.com.…"
type textarea "Хорошо, я отправлю вам накладную для возврата на адрес nastja.kucerenko@gmail.c…"
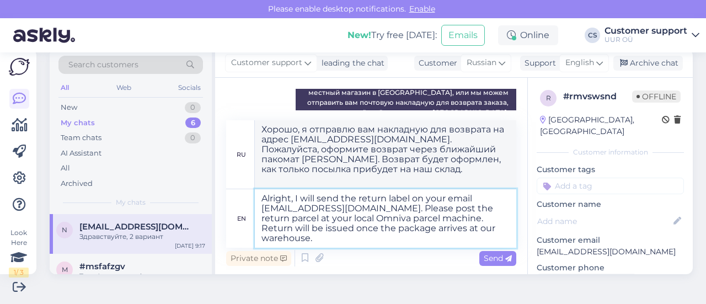
paste textarea "a €3.00 return fee via Omniva will be deducted from your refund"
type textarea "Alright, I will send the return label on your email nastja.kucerenko@gmail.com.…"
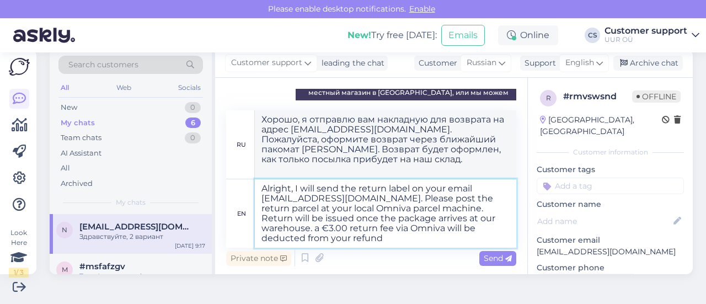
type textarea "Хорошо, я отправлю вам этикетку для возврата на адрес nastja.kucerenko@gmail.co…"
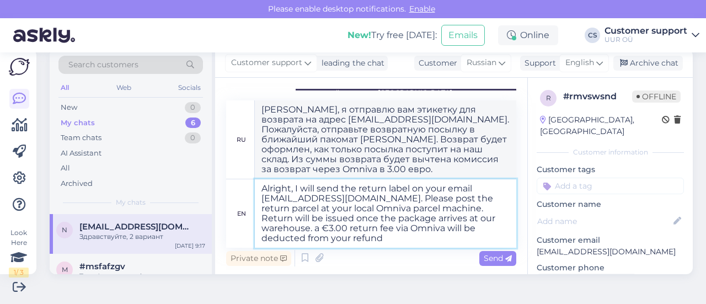
click at [403, 239] on textarea "Alright, I will send the return label on your email nastja.kucerenko@gmail.com.…" at bounding box center [385, 213] width 261 height 68
type textarea "Alright, I will send the return label on your email nastja.kucerenko@gmail.com.…"
type textarea "Хорошо, я отправлю вам накладную для возврата на адрес nastja.kucerenko@gmail.c…"
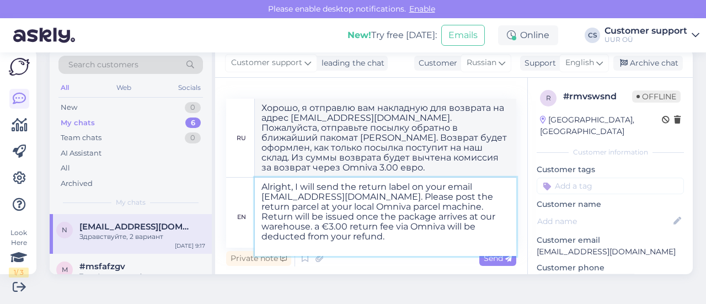
paste textarea "[URL][DOMAIN_NAME]"
type textarea "Alright, I will send the return label on your email nastja.kucerenko@gmail.com.…"
type textarea "Хорошо, я отправлю вам этикетку для возврата на адрес электронной почты nastja.…"
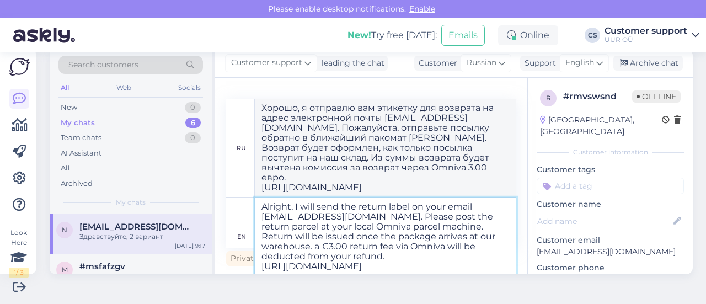
click at [319, 245] on textarea "Alright, I will send the return label on your email nastja.kucerenko@gmail.com.…" at bounding box center [385, 236] width 261 height 78
type textarea "Alright, I will send the return label on your email nastja.kucerenko@gmail.com.…"
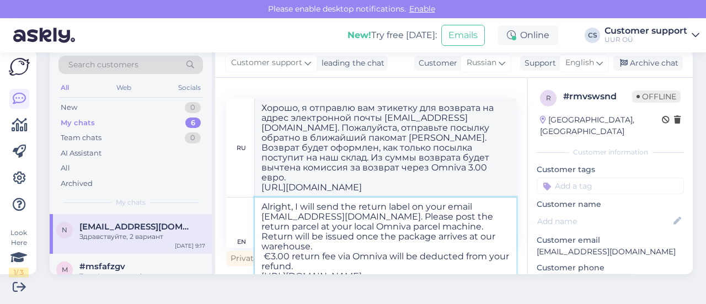
type textarea "Хорошо, я отправлю вам этикетку для возврата на адрес nastja.kucerenko@gmail.co…"
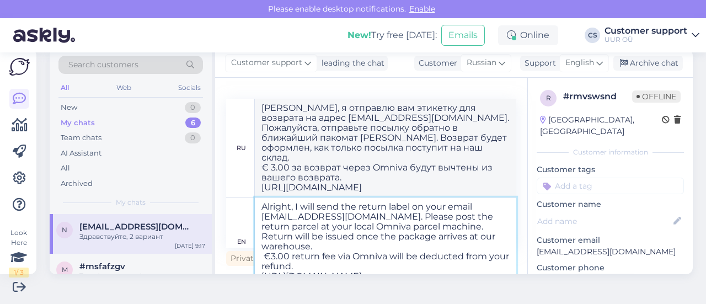
click at [374, 264] on textarea "Alright, I will send the return label on your email nastja.kucerenko@gmail.com.…" at bounding box center [385, 241] width 261 height 88
click at [435, 268] on textarea "Alright, I will send the return label on your email nastja.kucerenko@gmail.com.…" at bounding box center [385, 241] width 261 height 88
click at [402, 245] on textarea "Alright, I will send the return label on your email nastja.kucerenko@gmail.com.…" at bounding box center [385, 241] width 261 height 88
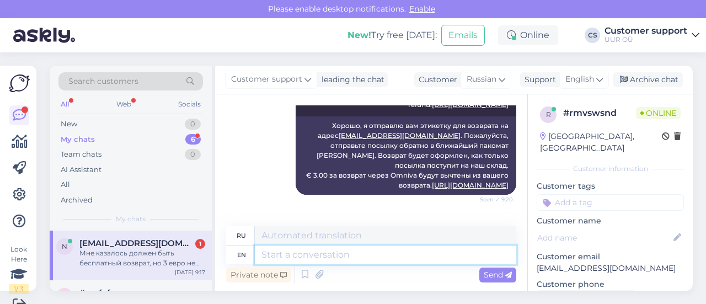
scroll to position [17, 0]
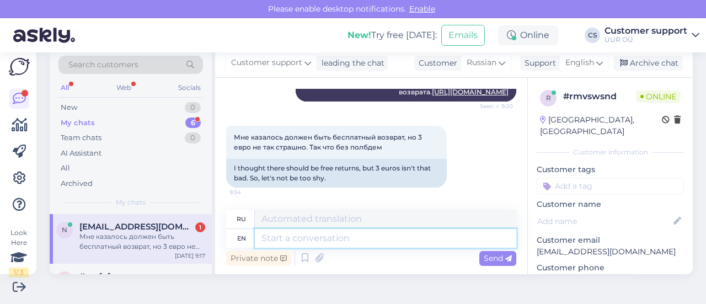
click at [342, 230] on textarea at bounding box center [385, 238] width 261 height 19
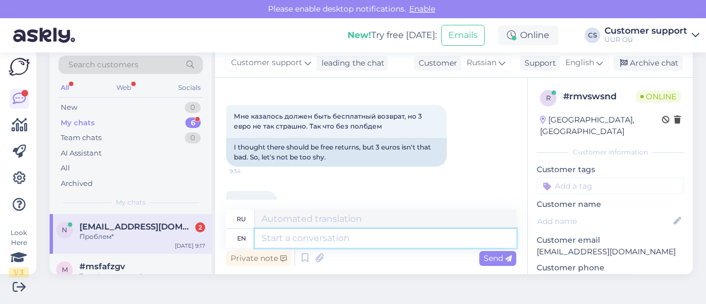
scroll to position [573, 0]
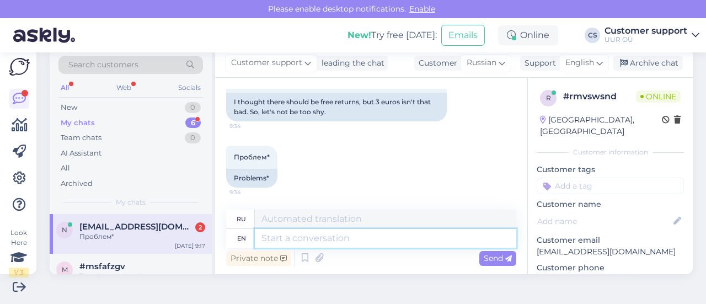
click at [331, 237] on textarea at bounding box center [385, 238] width 261 height 19
click at [342, 235] on textarea at bounding box center [385, 238] width 261 height 19
drag, startPoint x: 326, startPoint y: 239, endPoint x: 319, endPoint y: 237, distance: 8.0
click at [326, 239] on textarea at bounding box center [385, 238] width 261 height 19
type textarea "Yes,"
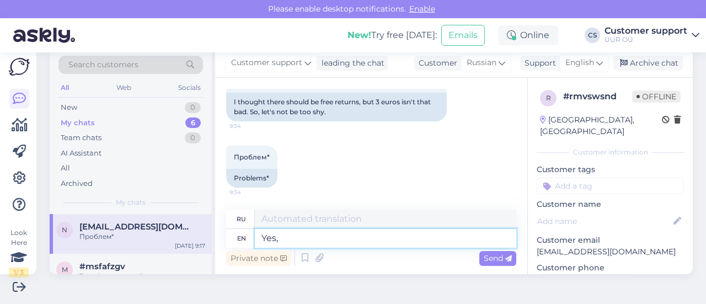
type textarea "Да,"
type textarea "Yes, free"
type textarea "Да, бесплатно"
type textarea "Yes, free returns"
type textarea "Да, бесплатный возврат"
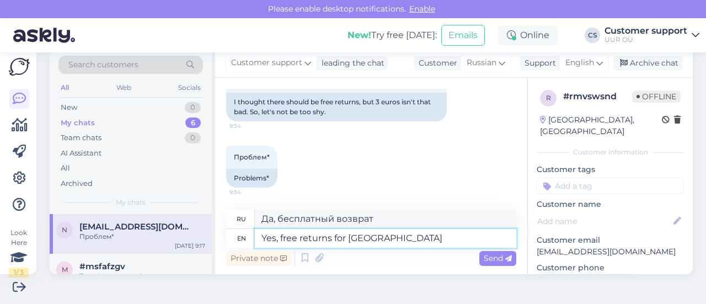
type textarea "Yes, free returns for Latvia a"
type textarea "Да, бесплатный возврат для Латвии"
type textarea "Yes, free returns for Latvia apply"
type textarea "Да, действует бесплатный возврат для Латвии."
type textarea "Yes, free returns for Latvia apply if"
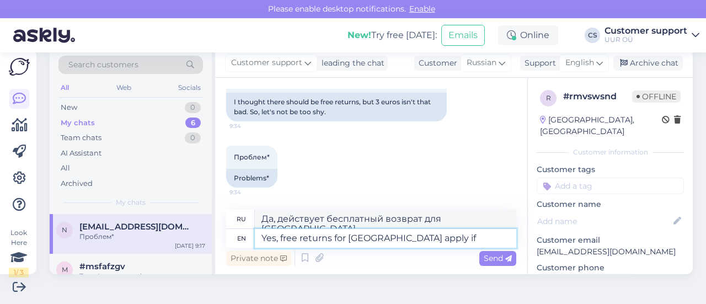
type textarea "Да, бесплатный возврат для Латвии действует, если"
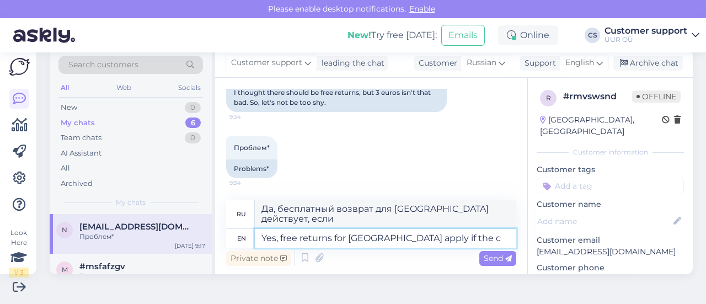
type textarea "Yes, free returns for Latvia apply if the cl"
type textarea "Да, бесплатный возврат для Латвии применяется, если"
type textarea "Yes, free returns for Latvia apply if the client"
type textarea "Да, бесплатный возврат для Латвии действует, если клиент"
type textarea "Yes, free returns for Latvia apply if the client keeps"
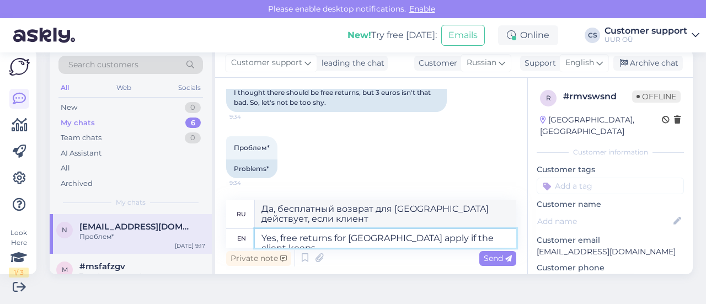
type textarea "Да, бесплатный возврат для Латвии действует, если клиент сохраняет"
type textarea "Yes, free returns for Latvia apply if the client keeps 39"
type textarea "Да, бесплатный возврат для Латвии действует, если клиент оставляет 39"
type textarea "Yes, free returns for Latvia apply if the client keeps 39,"
type textarea "Да, бесплатный возврат для Латвии действует, если клиент оставляет 39,"
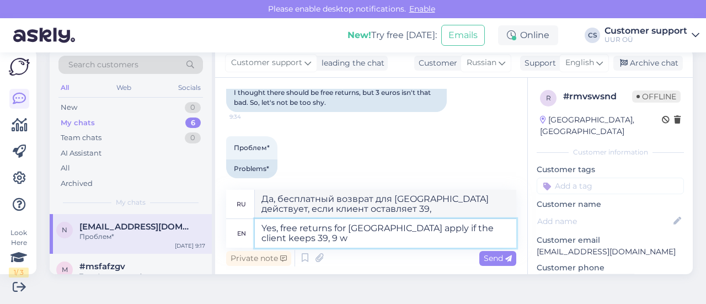
type textarea "Yes, free returns for Latvia apply if the client keeps 39, 9 wo"
type textarea "Да, бесплатный возврат для Латвии действует, если клиент оставляет себе 39,9"
type textarea "Yes, free returns for Latvia apply if the client keeps 39, 9 worth of"
type textarea "Да, бесплатный возврат для Латвии применяется, если клиент оставляет себе товар…"
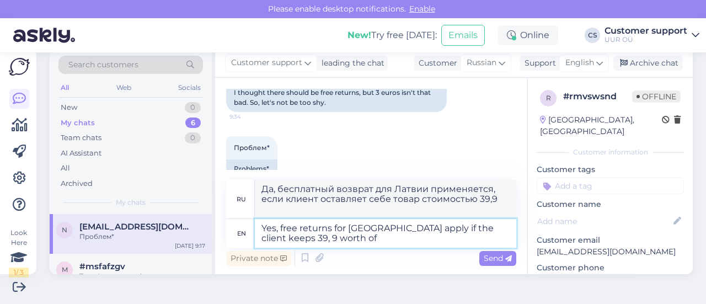
type textarea "Yes, free returns for Latvia apply if the client keeps 39, 9 worth of"
type textarea "Да, бесплатный возврат для Латвии применяется, если клиент оставляет себе 39,9%"
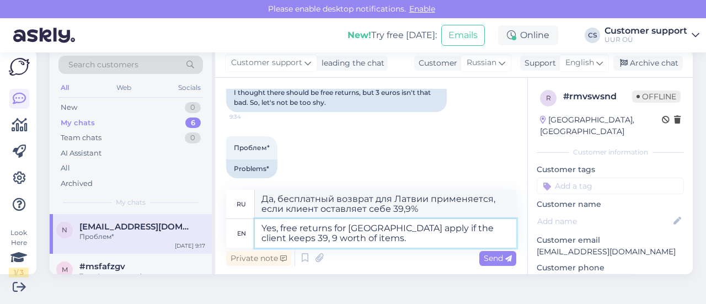
type textarea "Yes, free returns for Latvia apply if the client keeps 39, 9 worth of items."
type textarea "Да, бесплатный возврат для Латвии применяется, если клиент оставляет себе товар…"
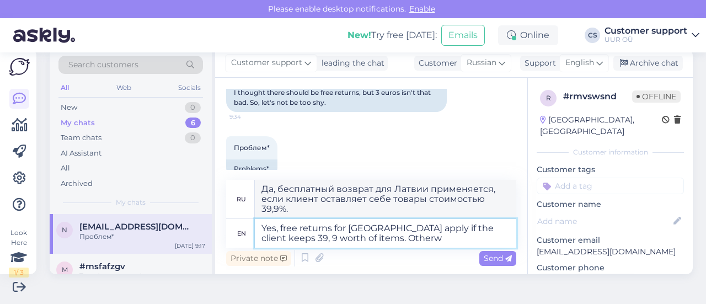
type textarea "Yes, free returns for Latvia apply if the client keeps 39, 9 worth of items. Ot…"
type textarea "Да, бесплатный возврат для Латвии действует, если клиент оставляет себе товары …"
type textarea "Yes, free returns for Latvia apply if the client keeps 39, 9 worth of items. Ot…"
type textarea "Да, бесплатный возврат для Латвии действует, если клиент оставляет себе товары …"
type textarea "Yes, free returns for Latvia apply if the client keeps 39, 9 worth of items. Ot…"
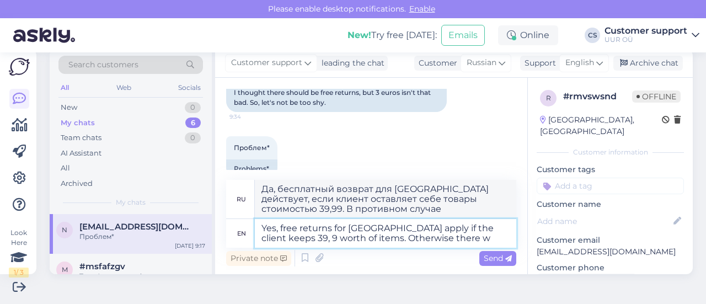
type textarea "Да, бесплатный возврат для Латвии действует, если клиент оставляет себе товары …"
type textarea "Yes, free returns for Latvia apply if the client keeps 39, 9 worth of items. Ot…"
type textarea "Да, бесплатный возврат для Латвии действует, если клиент оставляет себе товары …"
type textarea "Yes, free returns for Latvia apply if the client keeps 39, 9 worth of items. Ot…"
type textarea "Да, бесплатный возврат для Латвии действует, если клиент оставляет себе товары …"
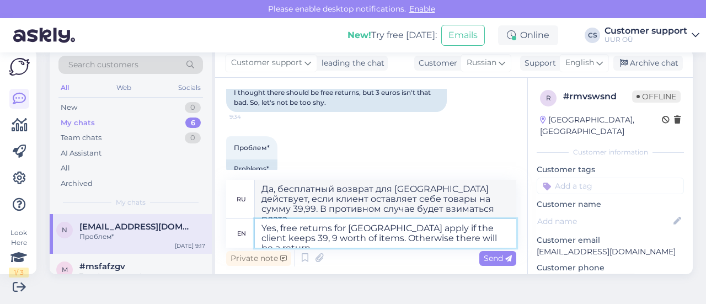
type textarea "Yes, free returns for Latvia apply if the client keeps 39, 9 worth of items. Ot…"
type textarea "Да, бесплатный возврат для Латвии действует, если клиент оставляет себе товары …"
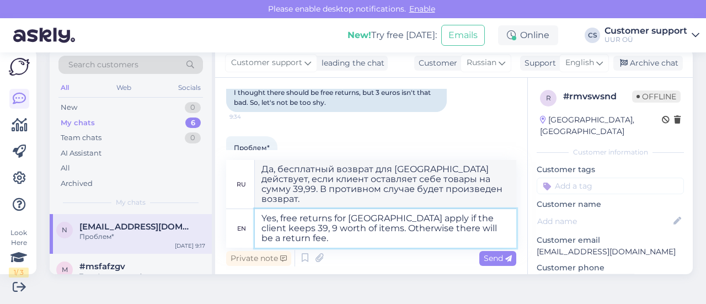
type textarea "Yes, free returns for Latvia apply if the client keeps 39, 9 worth of items. Ot…"
type textarea "Да, бесплатный возврат в Латвию действует, если клиент оставляет себе товары ст…"
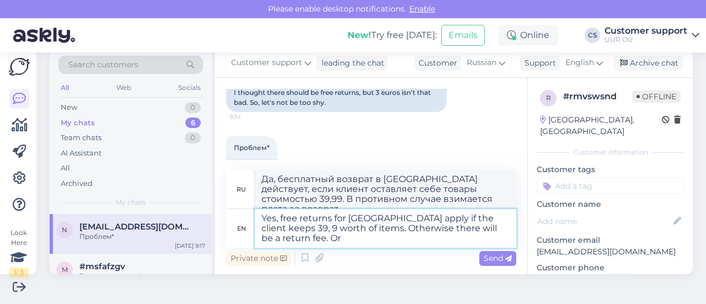
type textarea "Yes, free returns for Latvia apply if the client keeps 39, 9 worth of items. Ot…"
type textarea "Да, бесплатный возврат в Латвию действует, если клиент оставляет себе товары ст…"
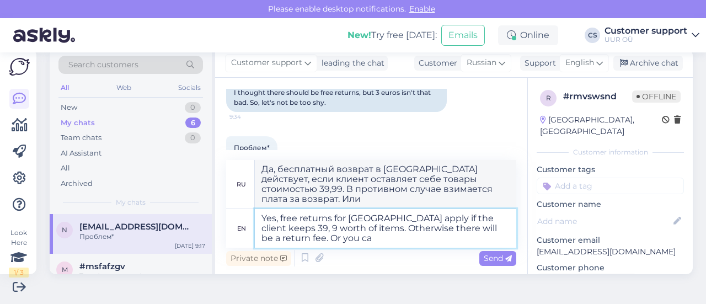
type textarea "Yes, free returns for Latvia apply if the client keeps 39, 9 worth of items. Ot…"
type textarea "Да, бесплатный возврат для Латвии действует, если клиент оставляет себе товары …"
type textarea "Yes, free returns for Latvia apply if the client keeps 39, 9 worth of items. Ot…"
type textarea "Да, бесплатный возврат для Латвии действует, если клиент оставляет себе товары …"
type textarea "Yes, free returns for Latvia apply if the client keeps 39, 9 worth of items. Ot…"
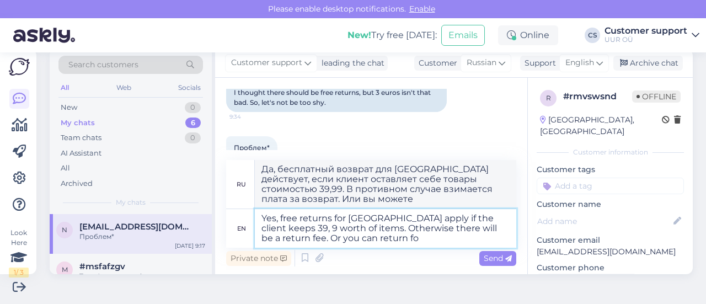
type textarea "Да, бесплатный возврат для Латвии действует, если клиент оставляет себе товары …"
type textarea "Yes, free returns for Latvia apply if the client keeps 39, 9 worth of items. Ot…"
type textarea "Да, бесплатный возврат для Латвии действует, если клиент оставляет себе товары …"
type textarea "Yes, free returns for Latvia apply if the client keeps 39, 9 worth of items. Ot…"
type textarea "Да, бесплатный возврат в Латвию действует, если клиент оставляет себе товары ст…"
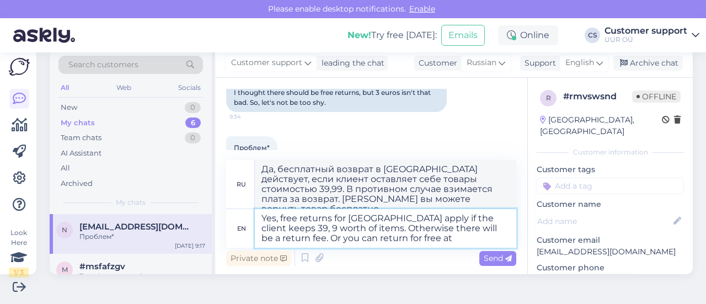
type textarea "Yes, free returns for Latvia apply if the client keeps 39, 9 worth of items. Ot…"
type textarea "Да, бесплатный возврат в Латвию действует, если клиент оставляет себе товары ст…"
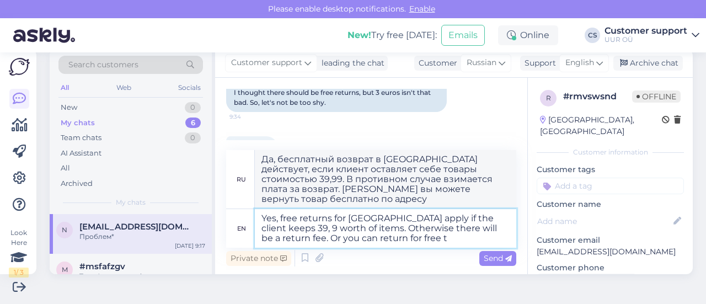
type textarea "Yes, free returns for Latvia apply if the client keeps 39, 9 worth of items. Ot…"
type textarea "Да, бесплатный возврат в Латвию действует, если клиент оставляет себе товары ст…"
type textarea "Yes, free returns for Latvia apply if the client keeps 39, 9 worth of items. Ot…"
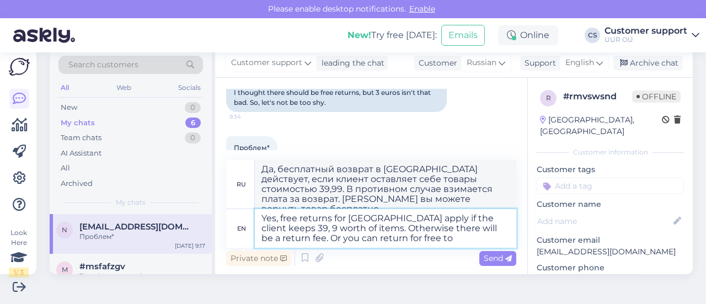
type textarea "Да, бесплатный возврат для Латвии действует, если клиент оставляет себе товары …"
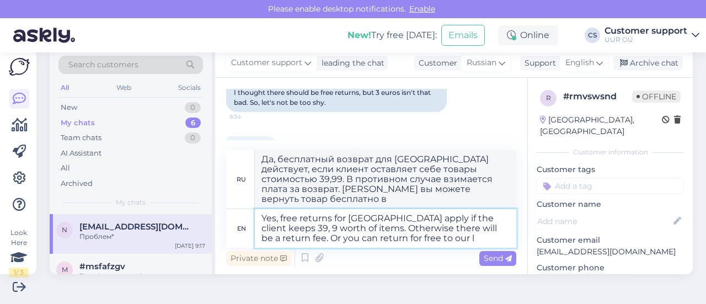
type textarea "Yes, free returns for Latvia apply if the client keeps 39, 9 worth of items. Ot…"
type textarea "Да, бесплатный возврат для Латвии действует, если клиент оставляет себе товары …"
type textarea "Yes, free returns for Latvia apply if the client keeps 39, 9 worth of items. Ot…"
type textarea "Да, бесплатный возврат в Латвию действует, если клиент оставляет себе товары ст…"
click at [272, 228] on textarea "Yes, free returns for Latvia apply if the client keeps 39, 9 worth of items. Ot…" at bounding box center [385, 228] width 261 height 39
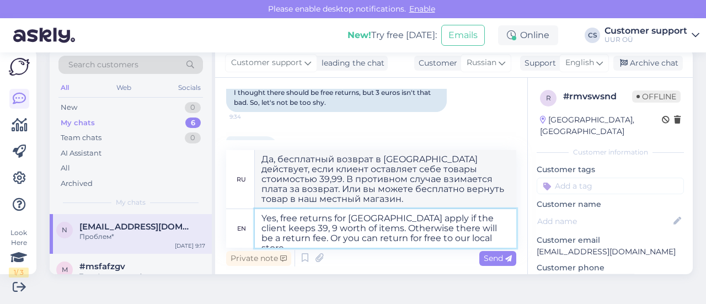
type textarea "Yes, free returns for Latvia apply if the client keeps 39, 9 %worth of items. O…"
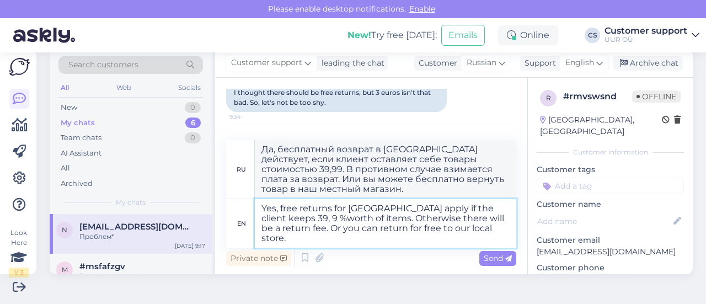
type textarea "Да, бесплатный возврат в Латвию действует, если клиент оставляет себе товары ст…"
type textarea "Yes, free returns for Latvia apply if the client keeps 39, 9 worth of items. Ot…"
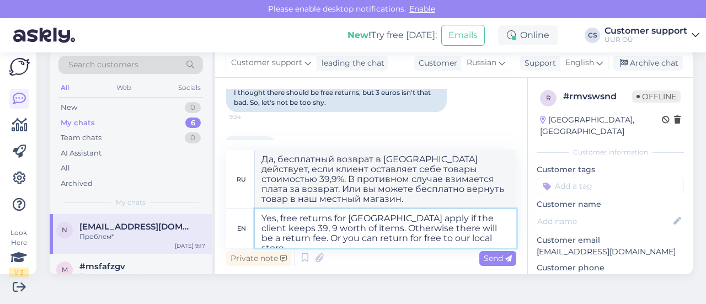
type textarea "Да, бесплатный возврат в Латвию действует, если клиент оставляет себе товары ст…"
type textarea "Yes, free returns for Latvia apply if the client keeps 39, 9 €worth of items. O…"
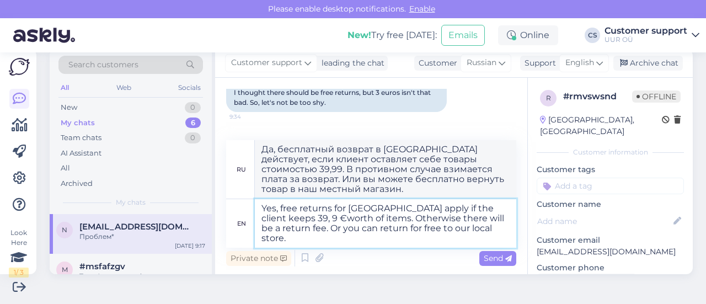
type textarea "Да, бесплатный возврат в Латвию действует, если клиент оставляет себе товары ст…"
click at [260, 217] on textarea "Yes, free returns for Latvia apply if the client keeps 39, 9 € worth of items. …" at bounding box center [385, 223] width 261 height 49
type textarea "Yes, free returns for Latvia apply if the client keeps 39,9 € worth of items. O…"
type textarea "Да, бесплатный возврат в Латвию действует, если клиент оставляет себе товары ст…"
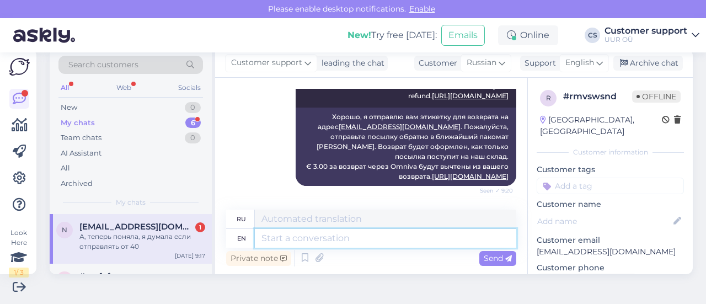
scroll to position [755, 0]
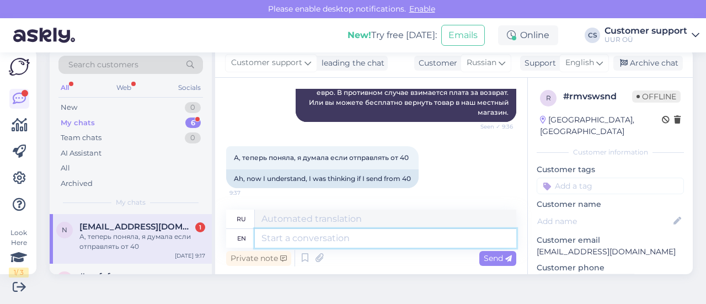
click at [334, 239] on textarea at bounding box center [385, 238] width 261 height 19
click at [357, 240] on textarea at bounding box center [385, 238] width 261 height 19
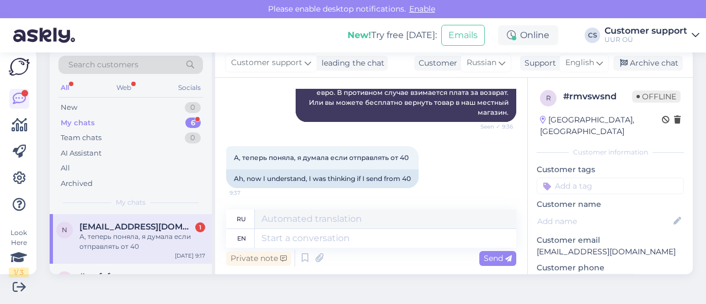
click at [438, 154] on div "А, теперь поняла, я думала если отправлять от 40 9:37 Ah, now I understand, I w…" at bounding box center [371, 167] width 290 height 66
drag, startPoint x: 454, startPoint y: 183, endPoint x: 445, endPoint y: 178, distance: 10.4
click at [455, 179] on div "А, теперь поняла, я думала если отправлять от 40 9:37 Ah, now I understand, I w…" at bounding box center [371, 167] width 290 height 66
click at [429, 184] on div "А, теперь поняла, я думала если отправлять от 40 9:37 Ah, now I understand, I w…" at bounding box center [371, 167] width 290 height 66
click at [141, 238] on div "А, теперь поняла, я думала если отправлять от 40" at bounding box center [142, 242] width 126 height 20
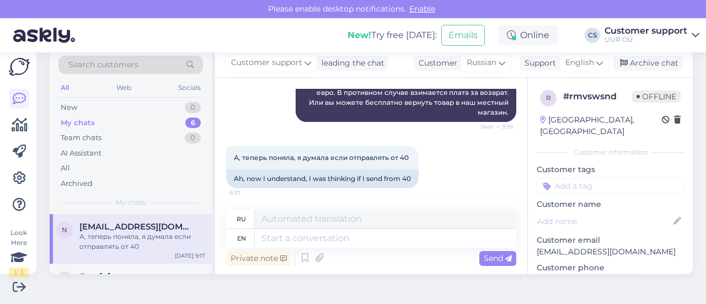
scroll to position [0, 0]
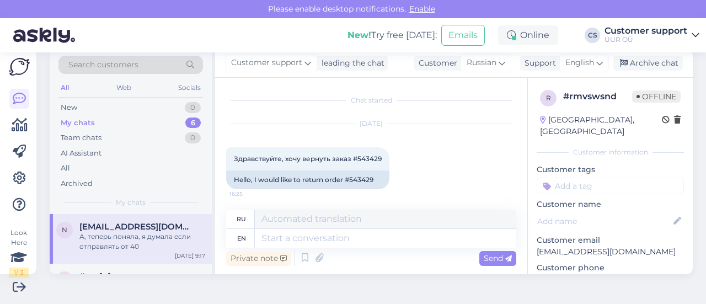
click at [137, 235] on div "А, теперь поняла, я думала если отправлять от 40" at bounding box center [142, 242] width 126 height 20
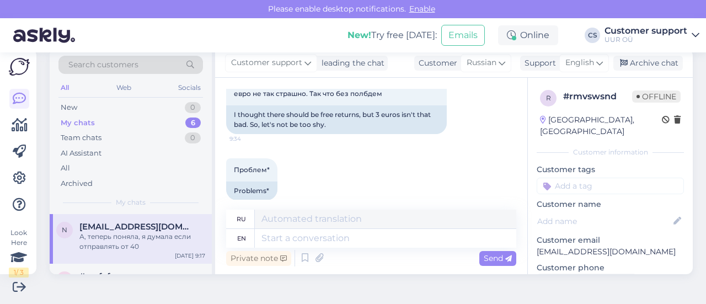
scroll to position [755, 0]
